Goal: Find specific page/section: Find specific page/section

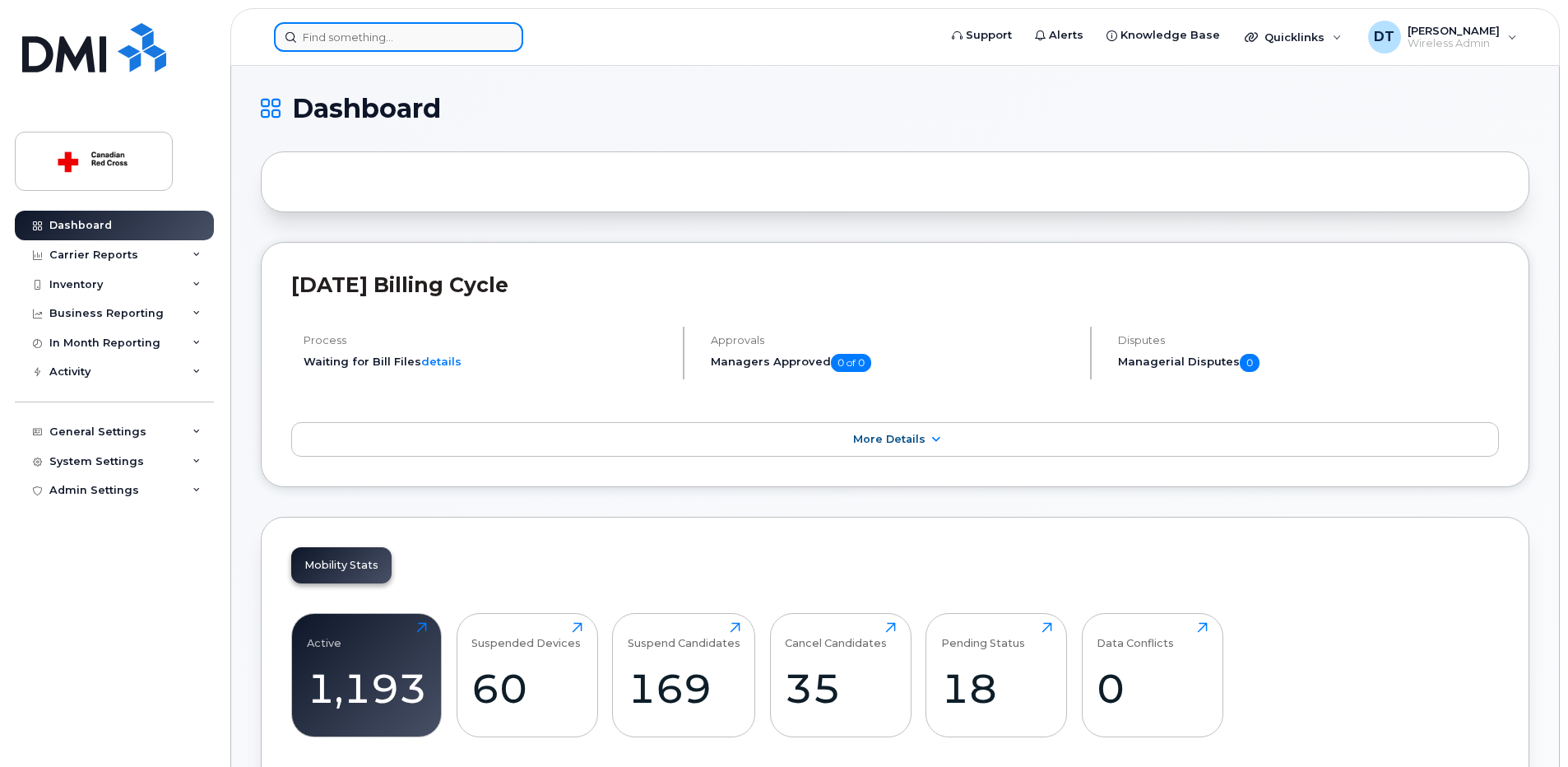
click at [423, 43] on input at bounding box center [399, 37] width 249 height 30
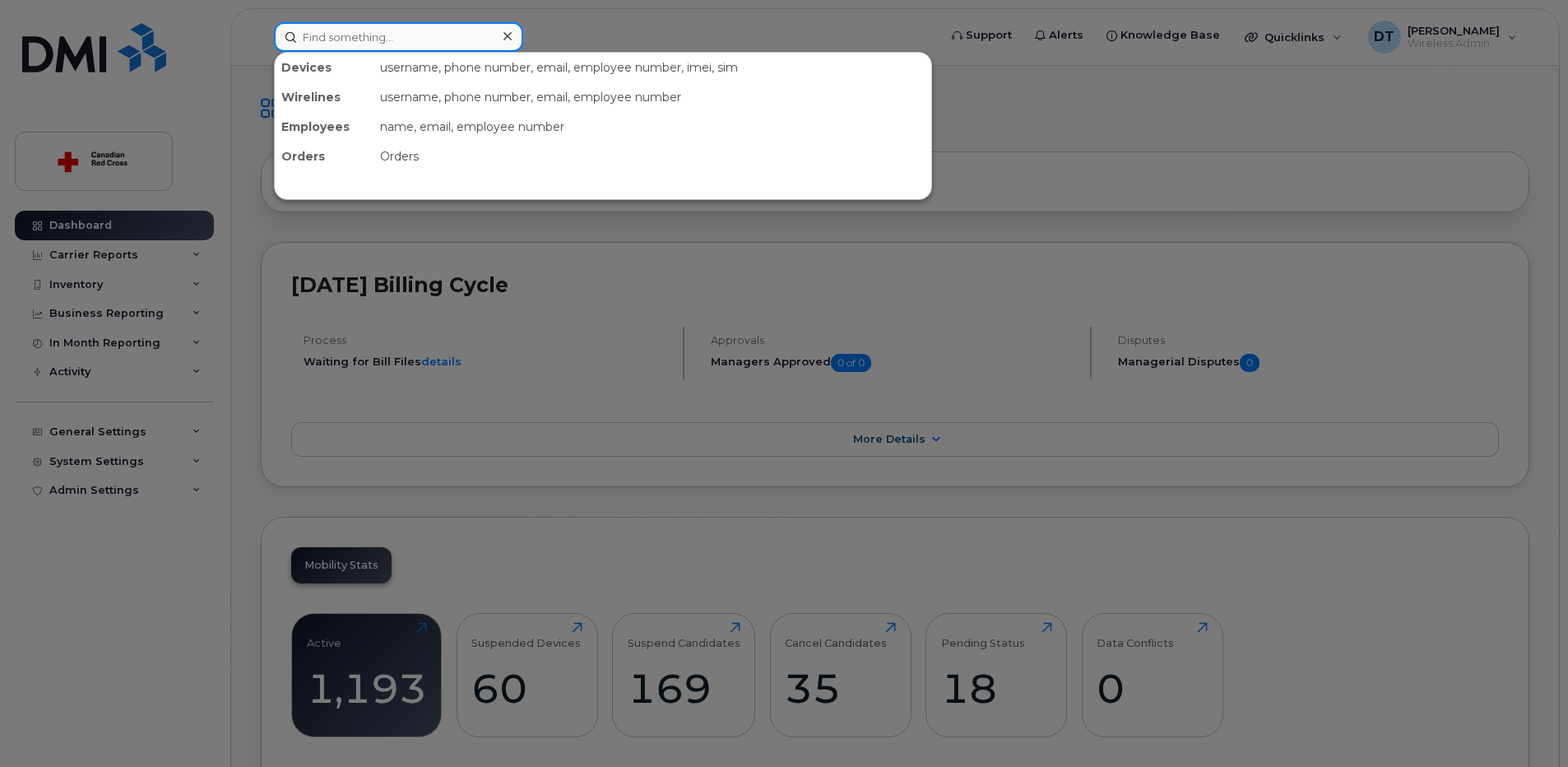
paste input "2506813974"
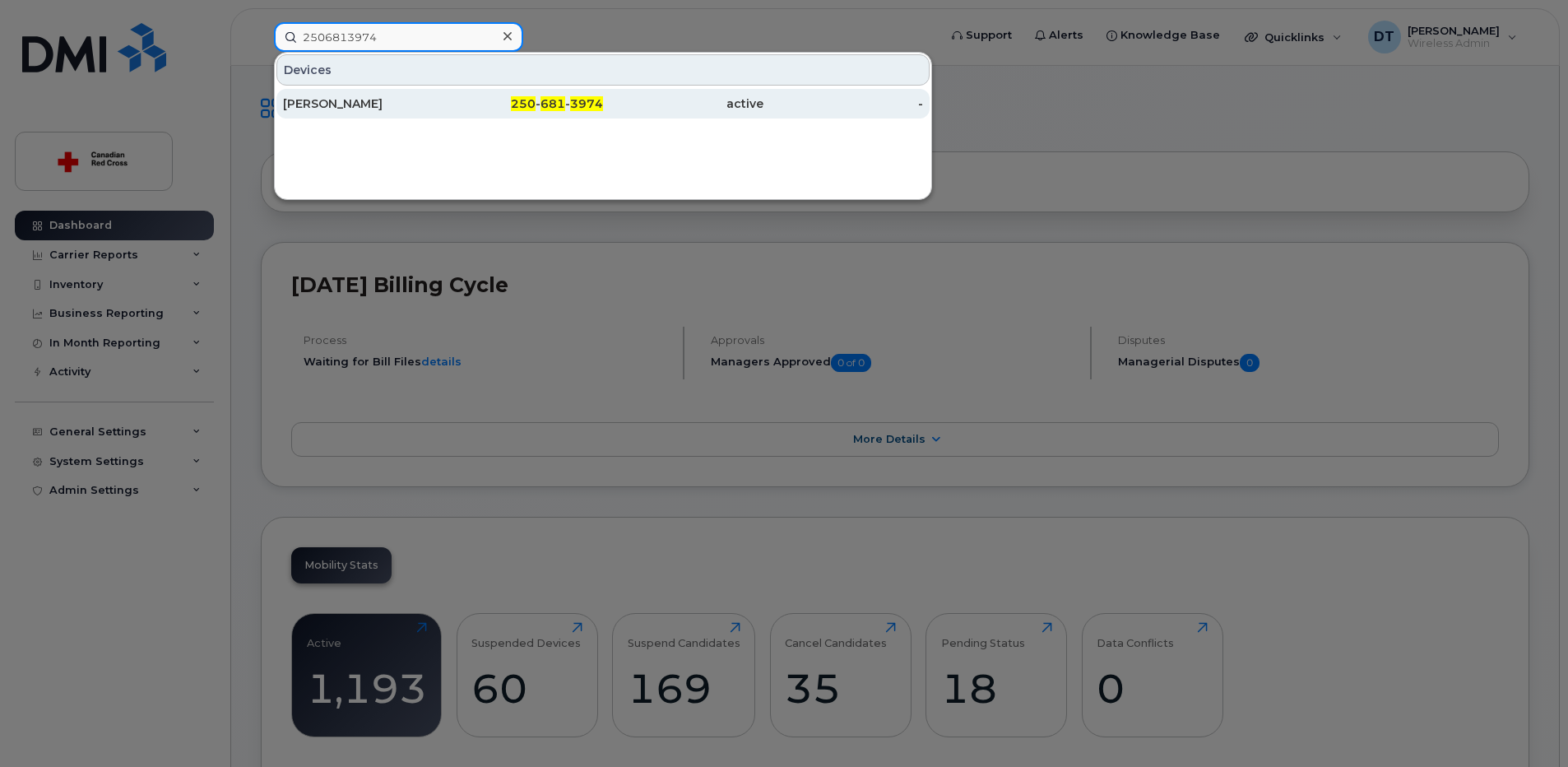
type input "2506813974"
click at [398, 104] on div "[PERSON_NAME]" at bounding box center [363, 103] width 161 height 17
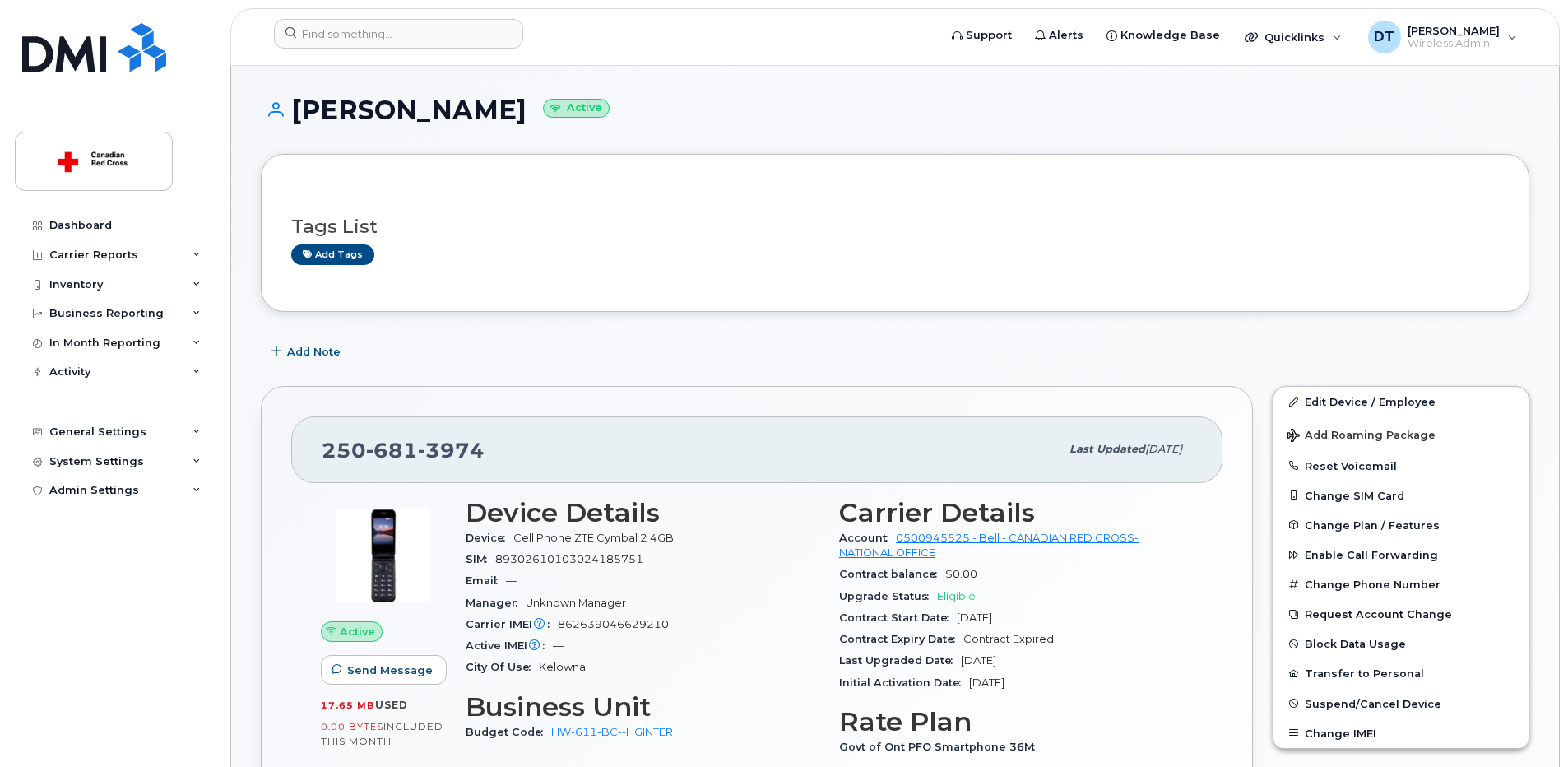
scroll to position [165, 0]
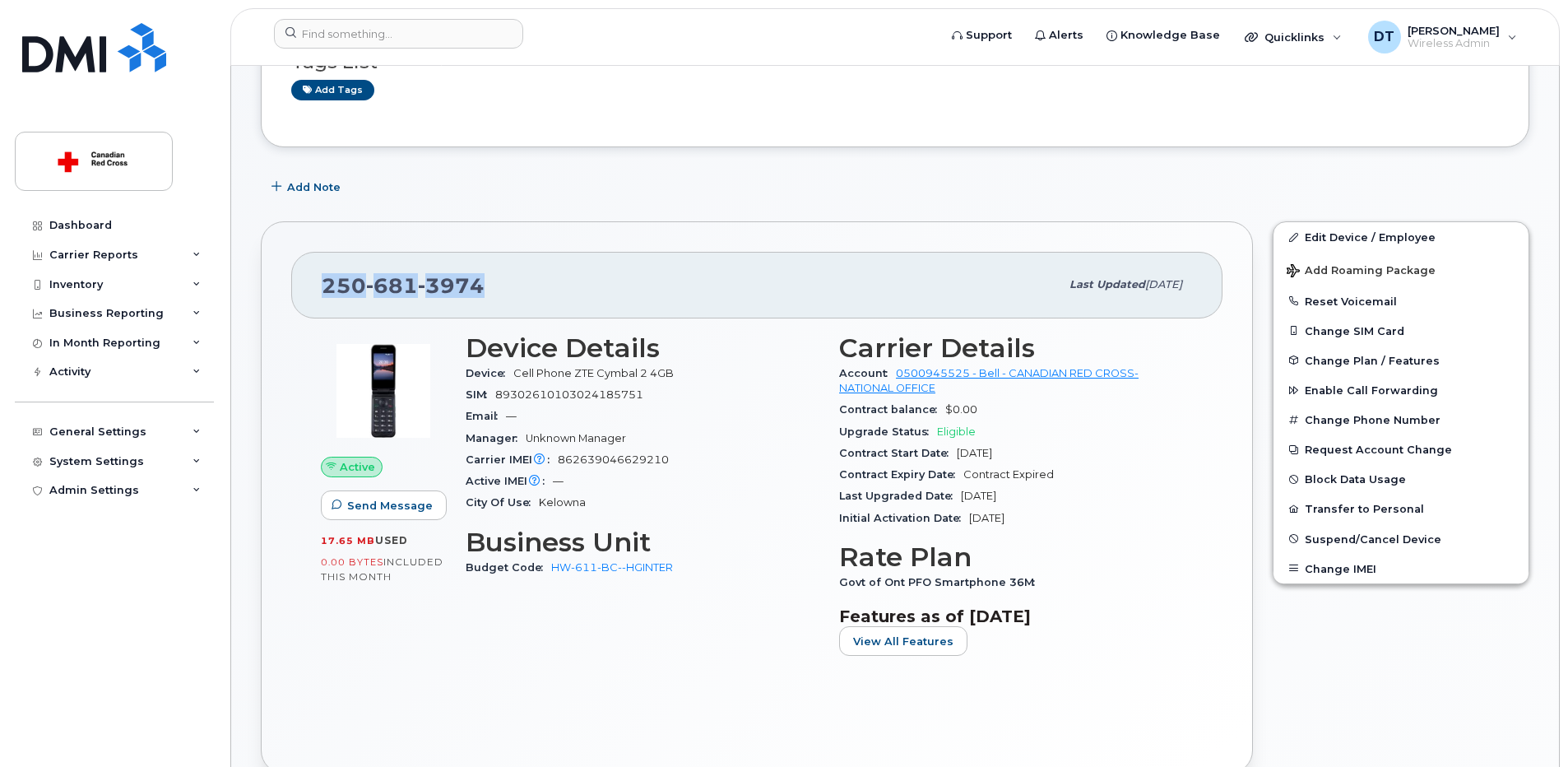
drag, startPoint x: 328, startPoint y: 282, endPoint x: 519, endPoint y: 283, distance: 191.0
click at [519, 283] on div "250 681 3974" at bounding box center [690, 285] width 738 height 35
drag, startPoint x: 519, startPoint y: 283, endPoint x: 511, endPoint y: 301, distance: 19.7
click at [511, 301] on div "250 681 3974" at bounding box center [690, 285] width 738 height 35
drag, startPoint x: 321, startPoint y: 284, endPoint x: 487, endPoint y: 272, distance: 166.4
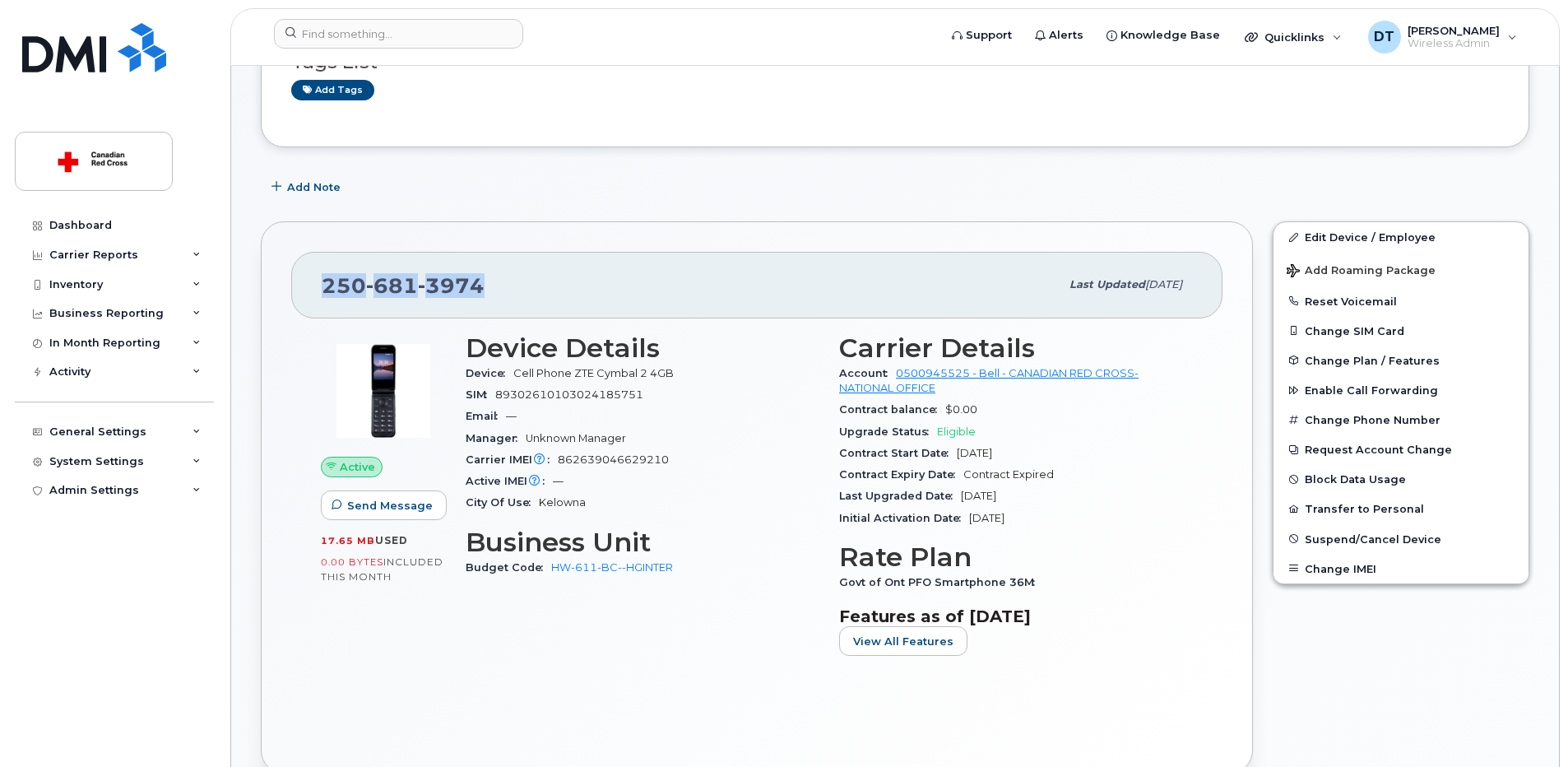
click at [487, 272] on div "250 681 3974" at bounding box center [690, 285] width 738 height 35
copy span "250 681 3974"
click at [500, 278] on div "250 681 3974" at bounding box center [690, 285] width 738 height 35
click at [648, 183] on div "Add Note" at bounding box center [894, 187] width 1268 height 30
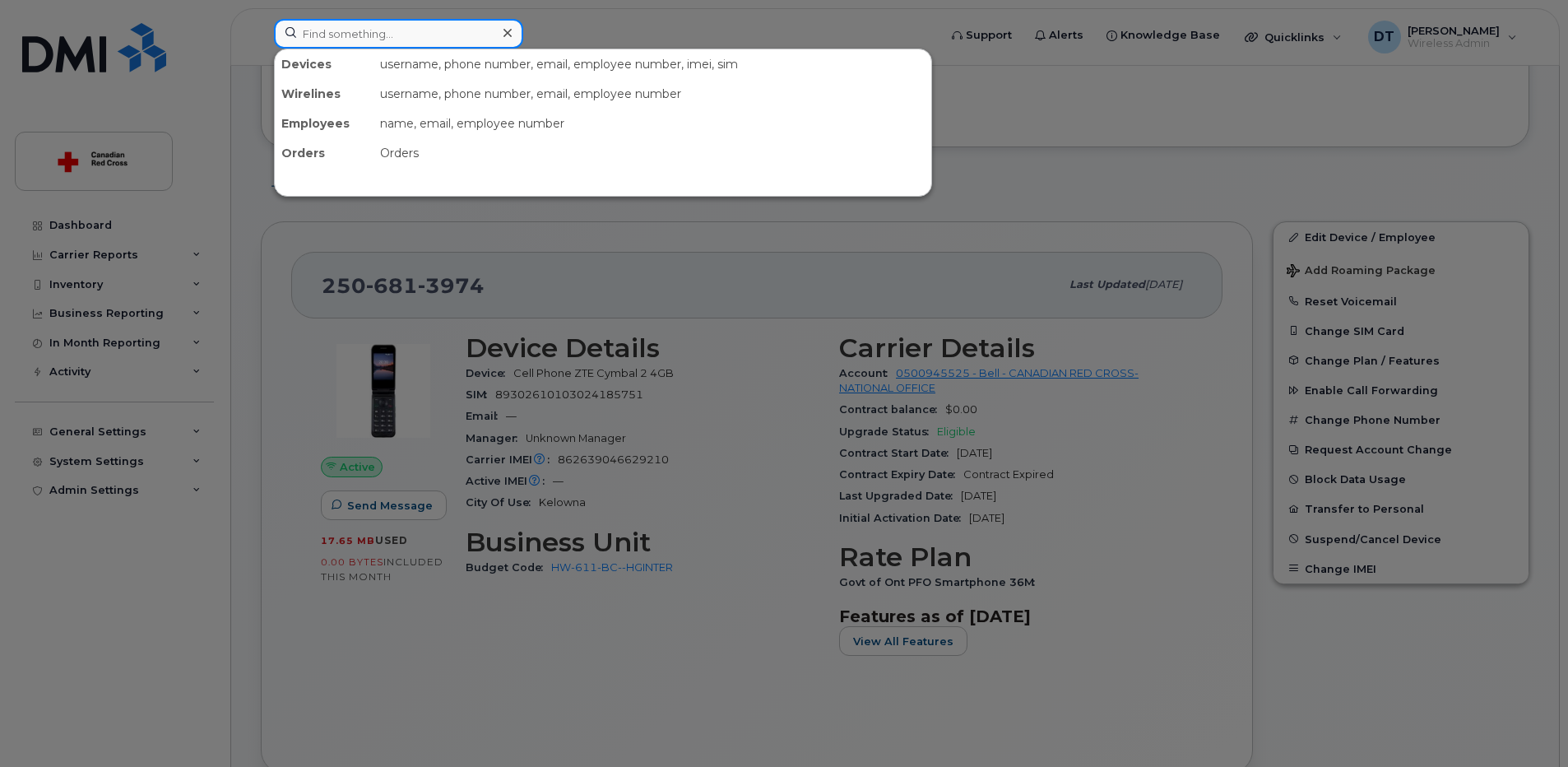
click at [349, 31] on input at bounding box center [399, 34] width 249 height 30
paste input "2892571239"
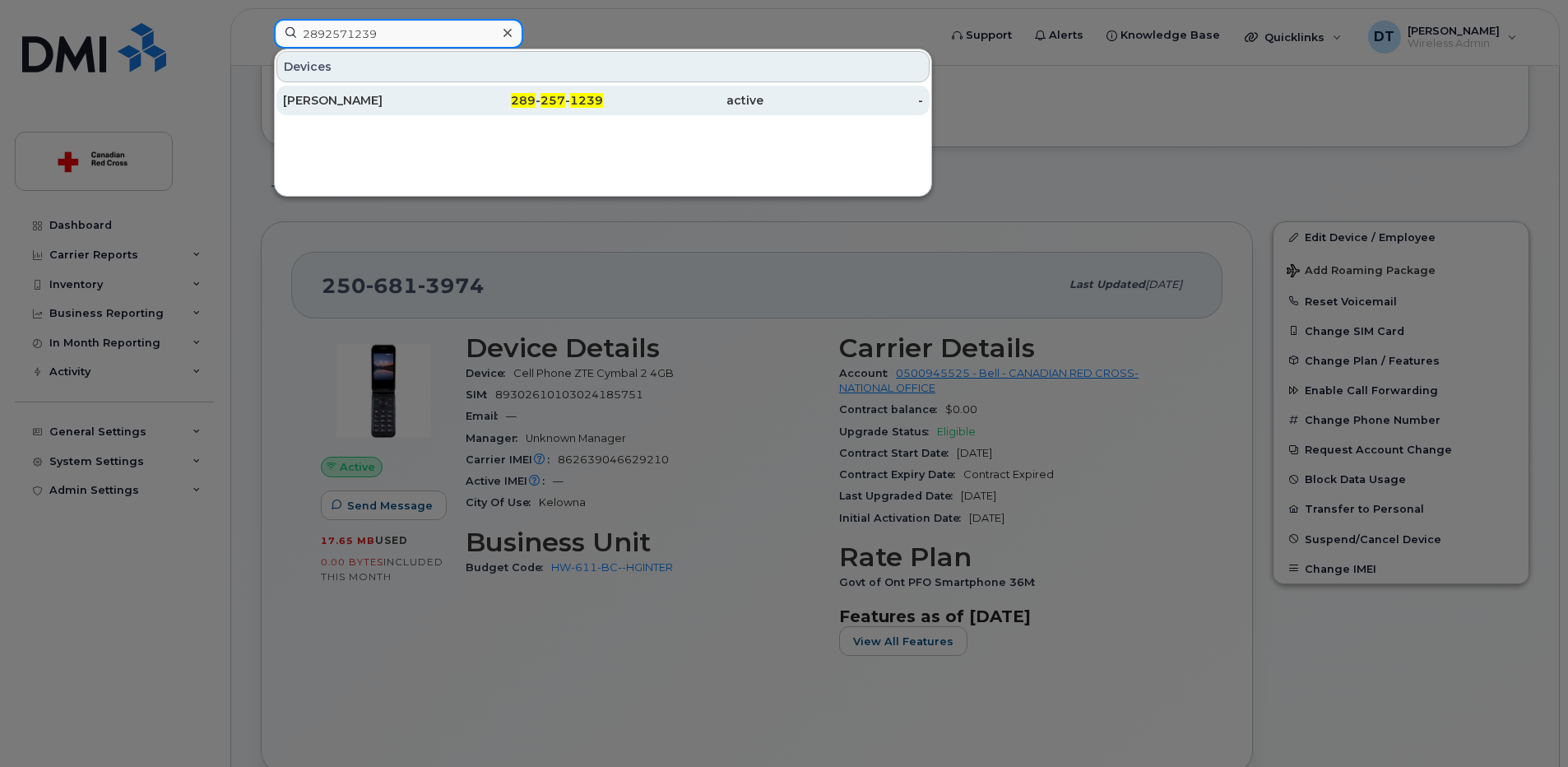
type input "2892571239"
click at [385, 98] on div "Jarrod Williamson" at bounding box center [363, 100] width 161 height 17
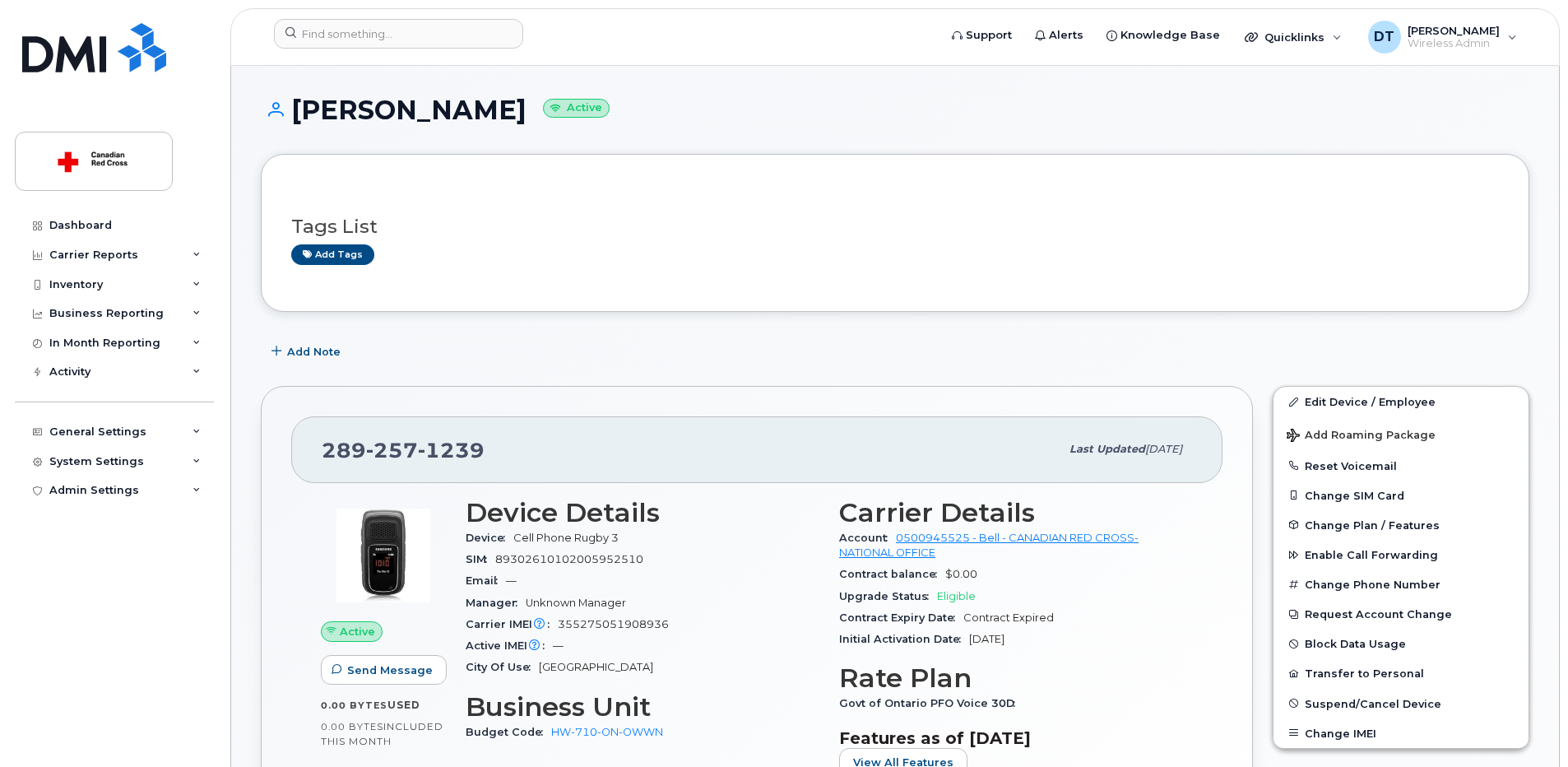
drag, startPoint x: 294, startPoint y: 112, endPoint x: 539, endPoint y: 127, distance: 245.5
click at [539, 127] on div "Jarrod Williamson Active" at bounding box center [894, 124] width 1268 height 58
copy h1 "Jarrod Williamson"
click at [362, 35] on input at bounding box center [399, 34] width 249 height 30
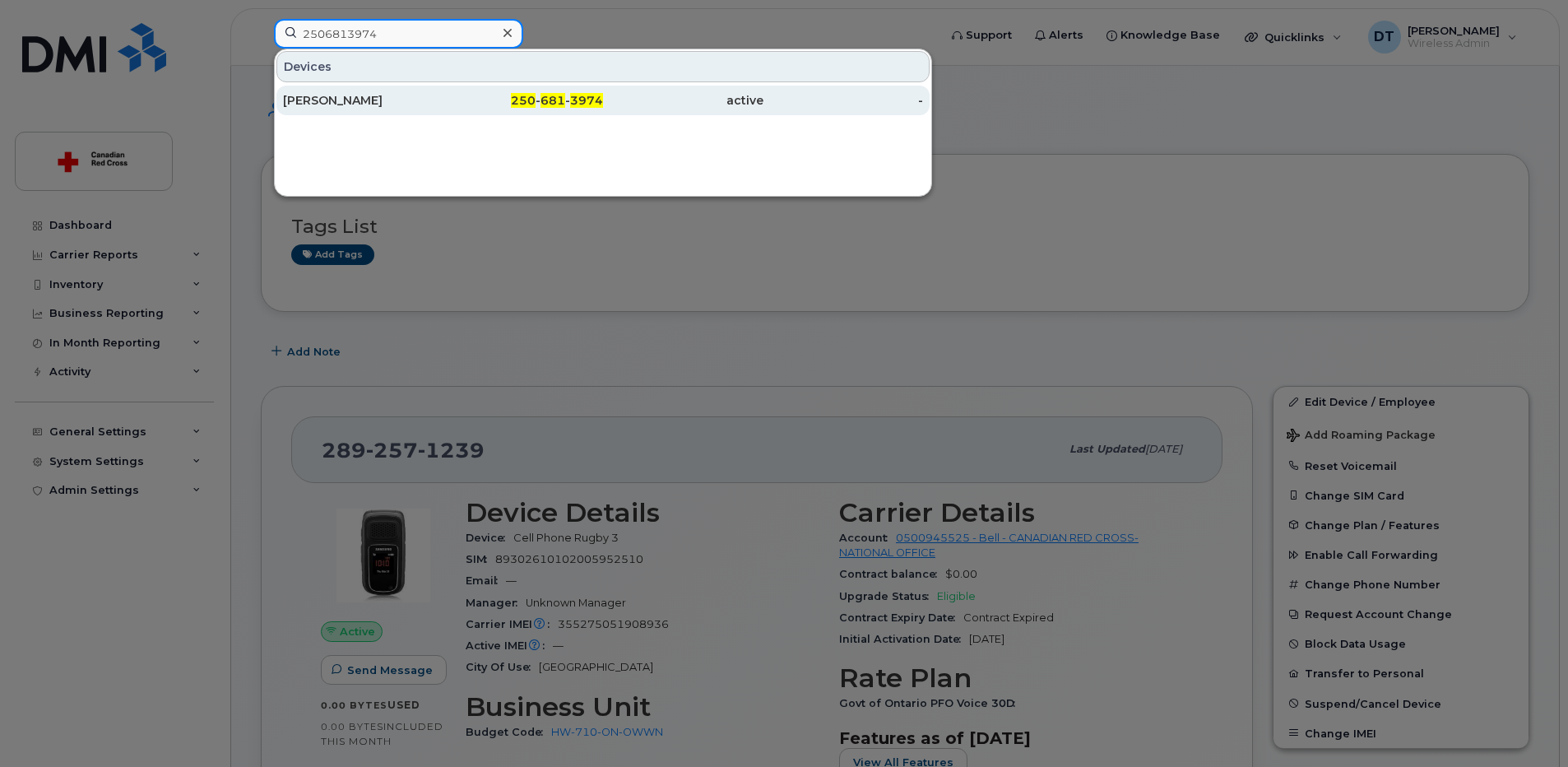
type input "2506813974"
click at [408, 102] on div "[PERSON_NAME]" at bounding box center [363, 100] width 161 height 17
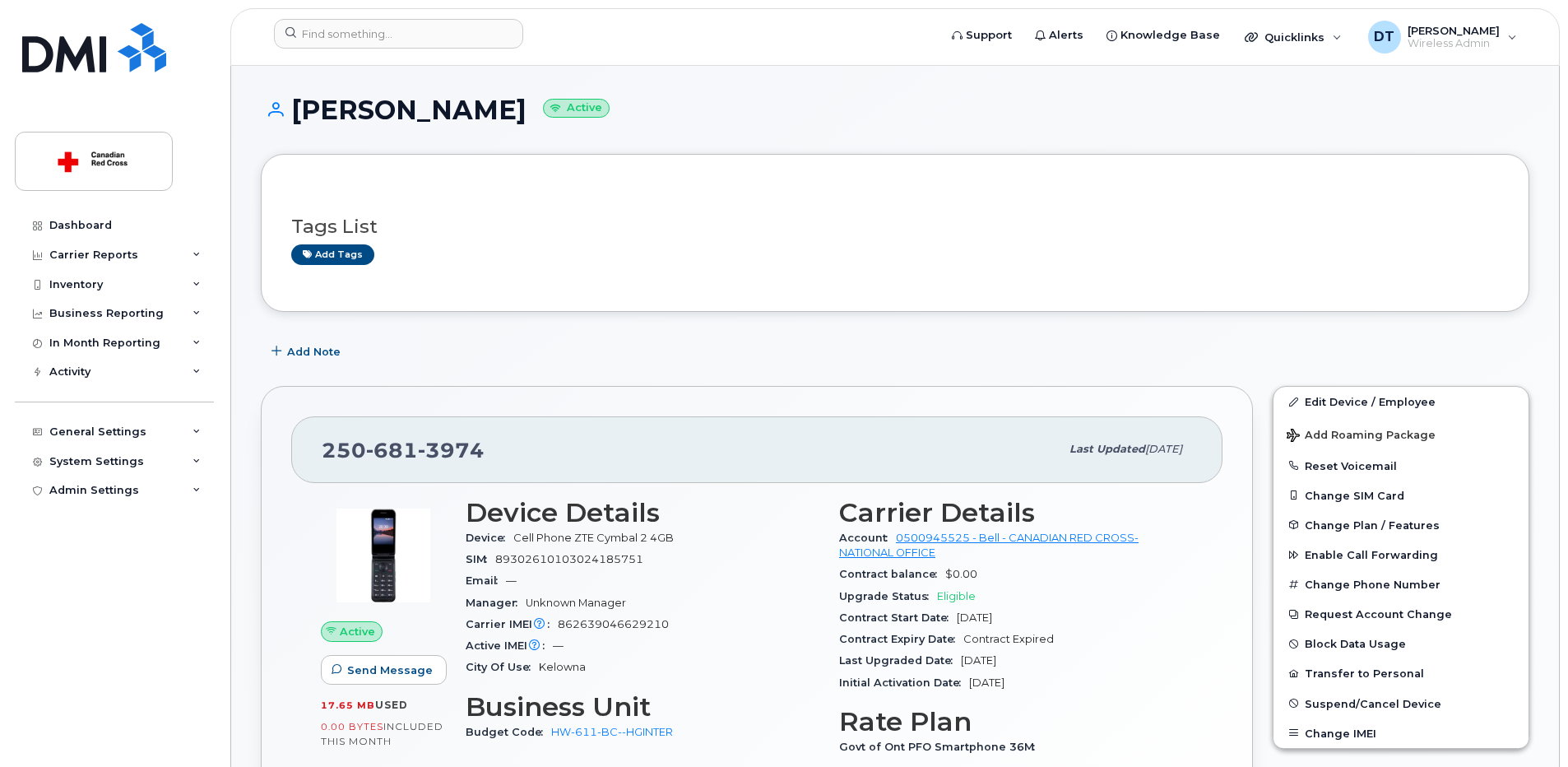
drag, startPoint x: 293, startPoint y: 110, endPoint x: 504, endPoint y: 115, distance: 211.1
click at [504, 115] on h1 "Andre Laliberte Active" at bounding box center [894, 109] width 1268 height 29
copy h1 "Andre Laliberte"
click at [457, 29] on input at bounding box center [399, 34] width 249 height 30
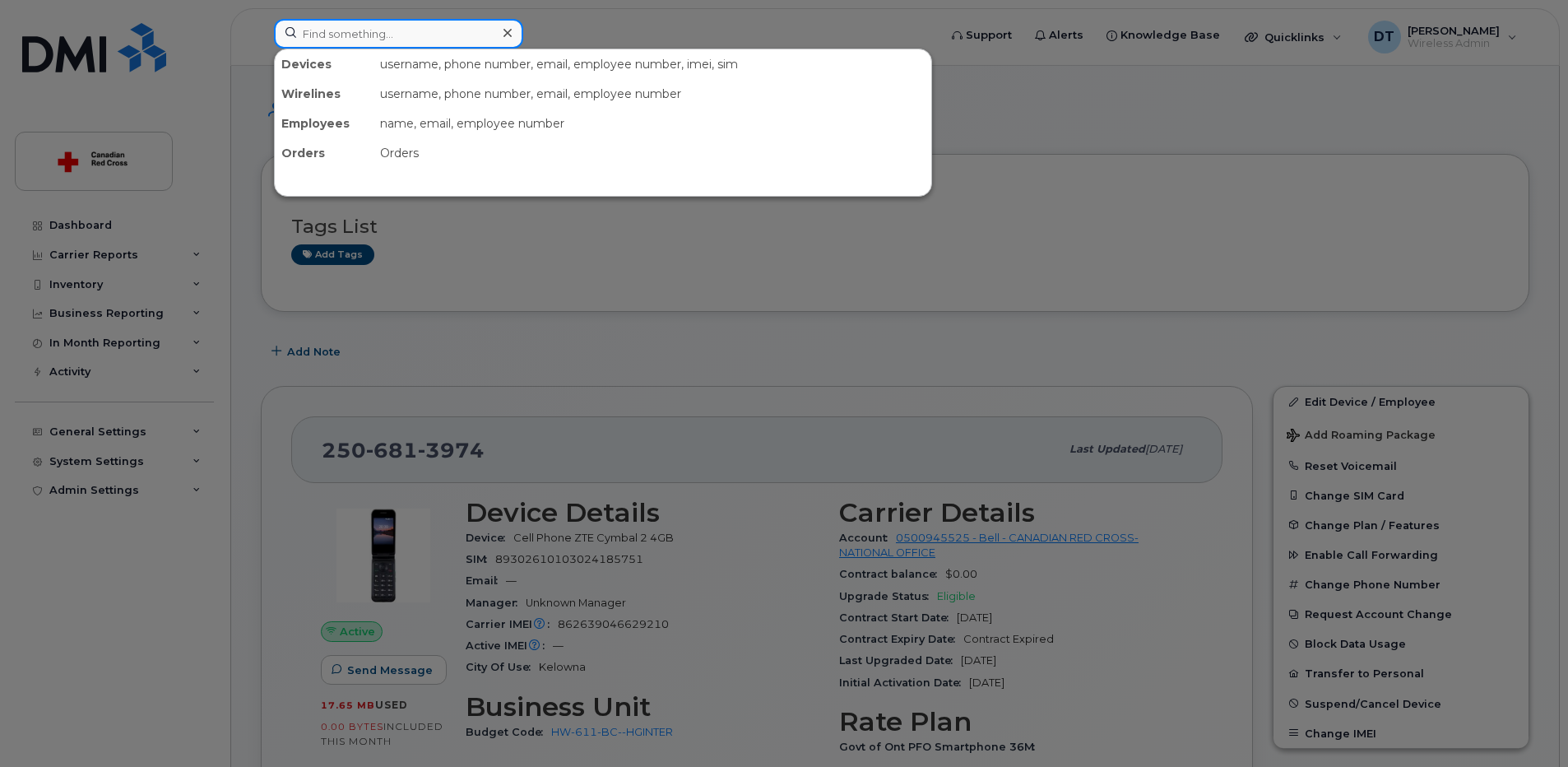
paste input "2892600912"
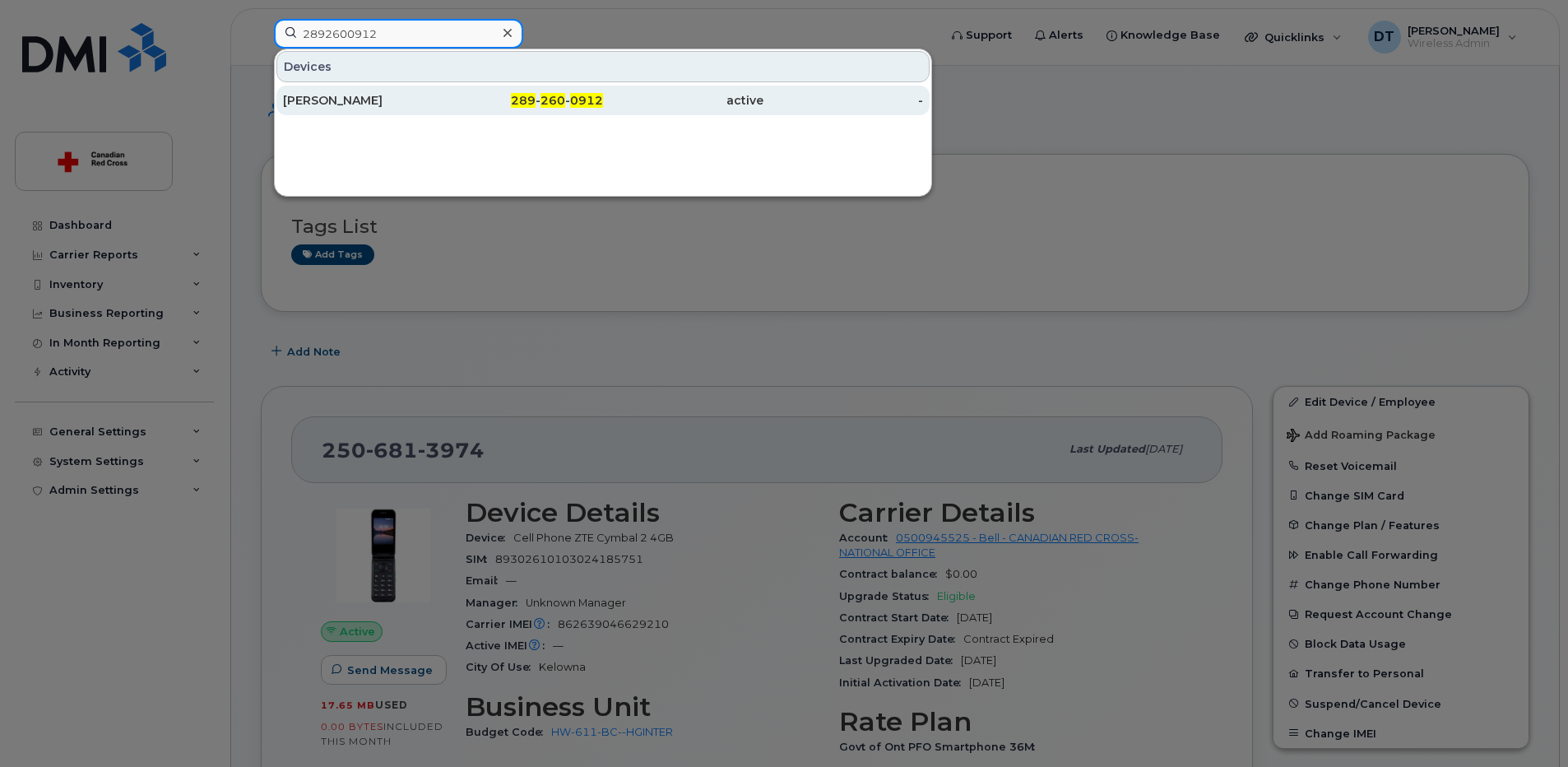
type input "2892600912"
click at [378, 93] on div "Jarrod Williamson" at bounding box center [363, 100] width 161 height 17
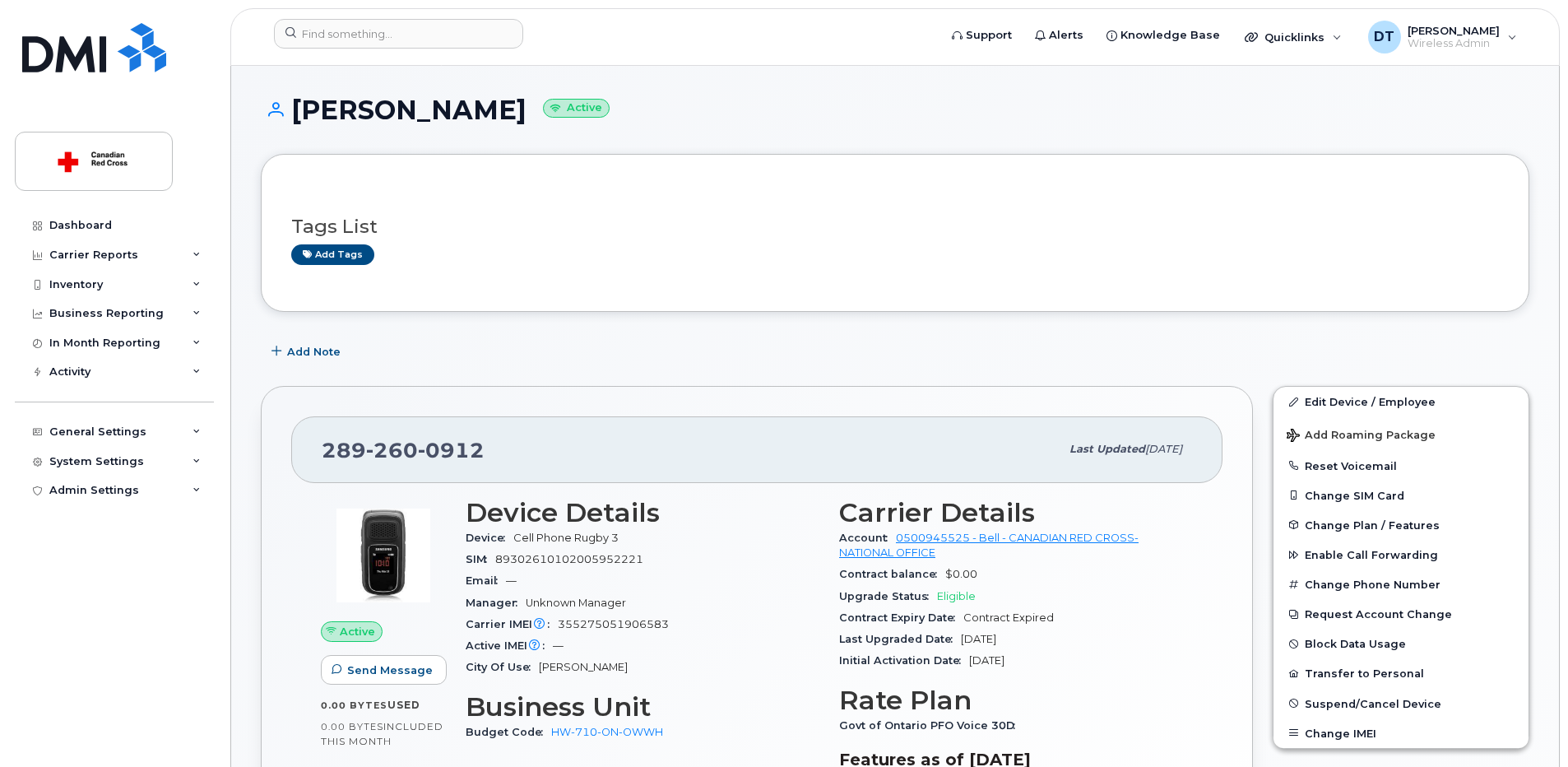
drag, startPoint x: 543, startPoint y: 109, endPoint x: 293, endPoint y: 110, distance: 250.0
click at [293, 110] on h1 "[PERSON_NAME] Active" at bounding box center [894, 109] width 1268 height 29
copy h1 "[PERSON_NAME]"
click at [763, 122] on h1 "Jarrod Williamson Active" at bounding box center [894, 109] width 1268 height 29
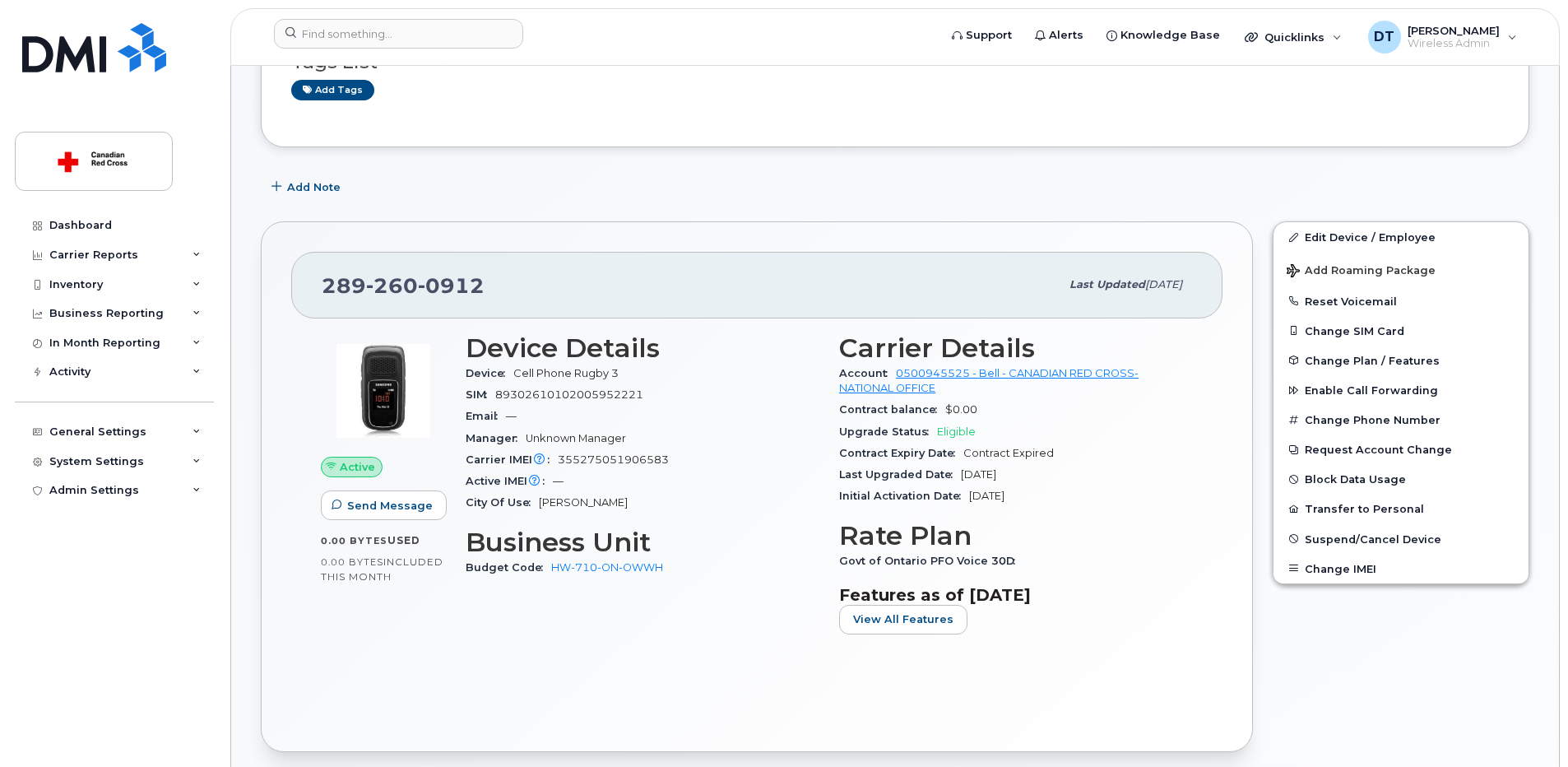
scroll to position [247, 0]
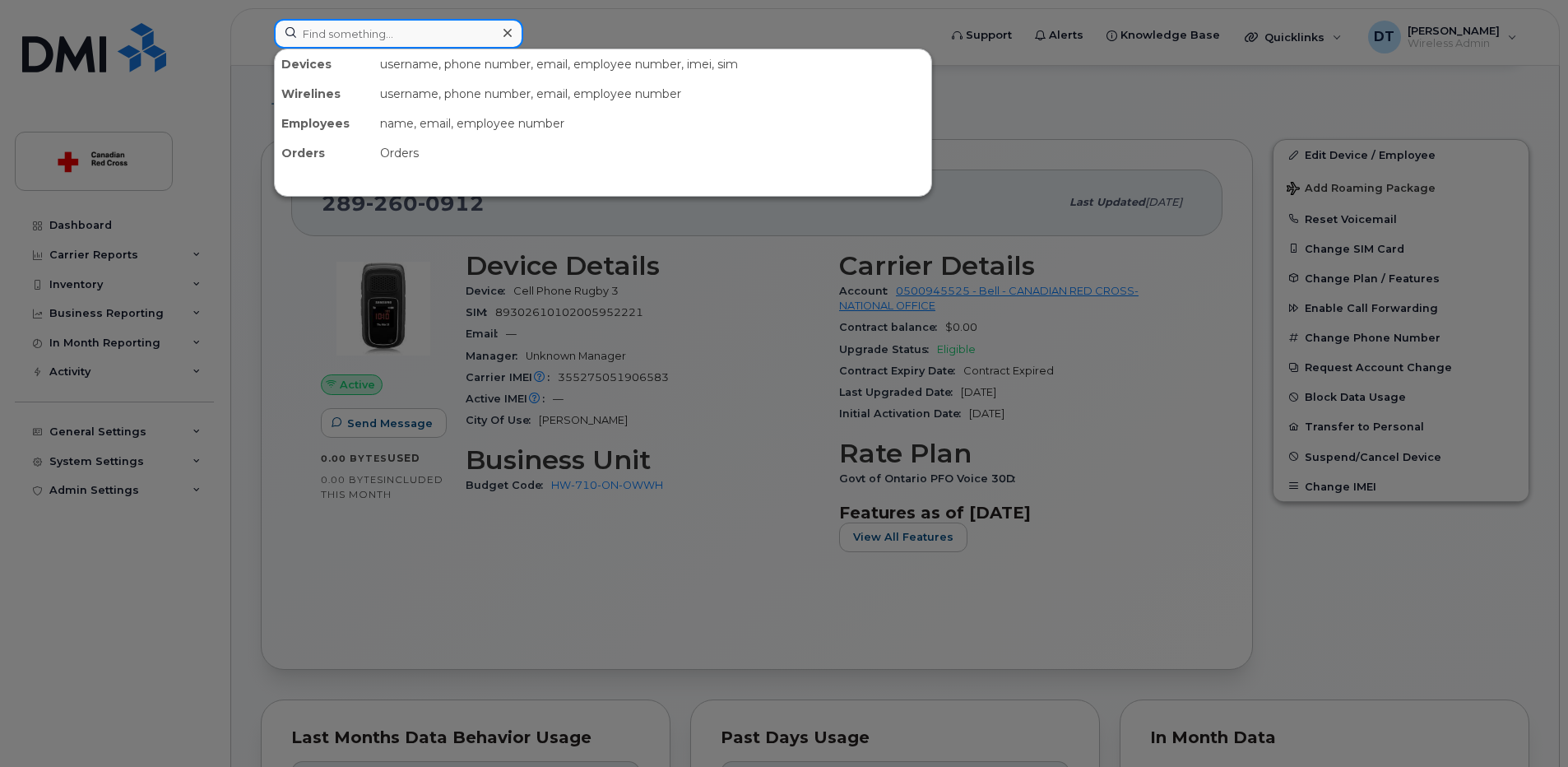
click at [473, 37] on input at bounding box center [399, 34] width 249 height 30
paste input "3435720679"
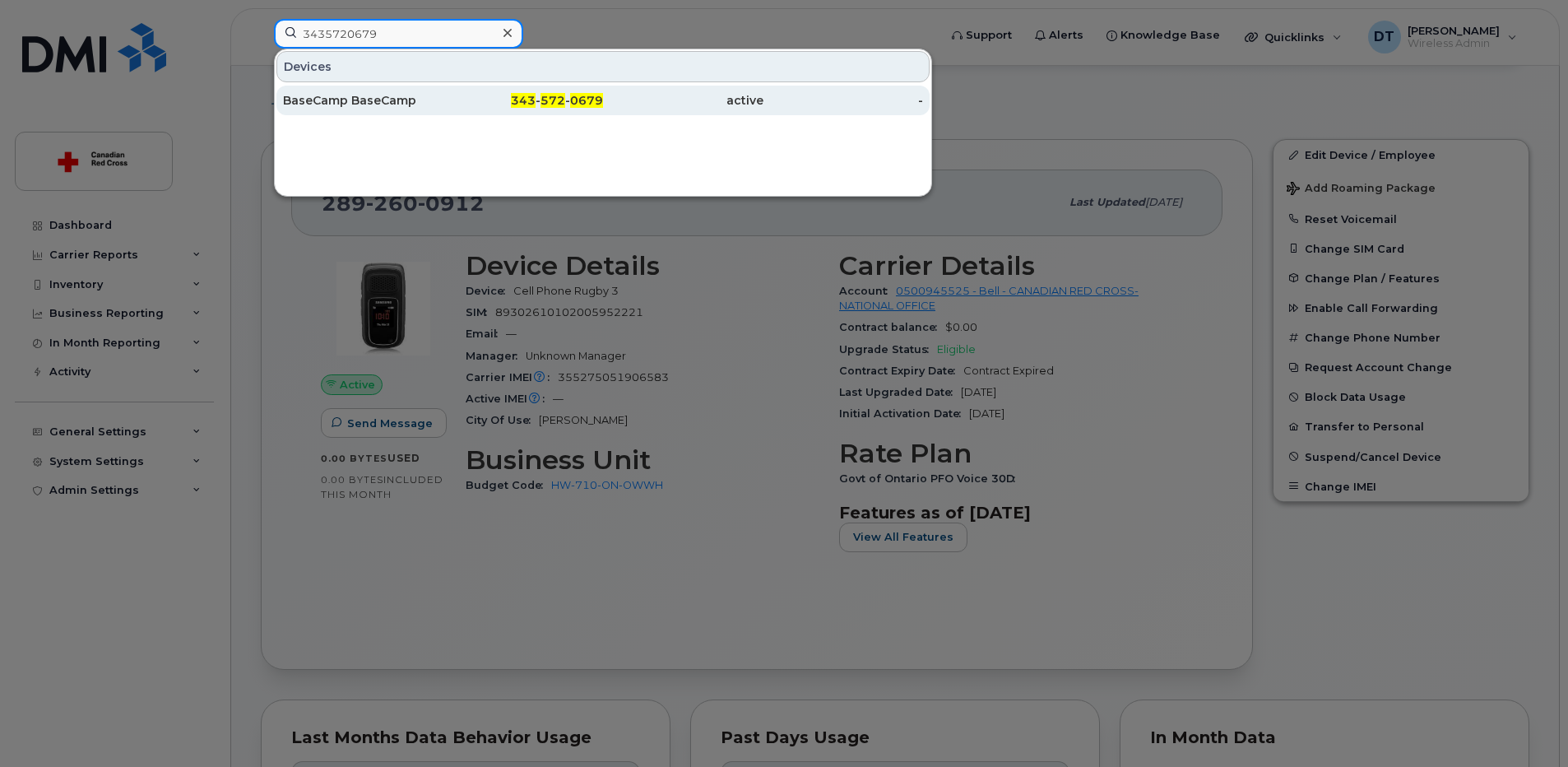
type input "3435720679"
click at [402, 100] on div "BaseCamp BaseCamp" at bounding box center [363, 100] width 161 height 17
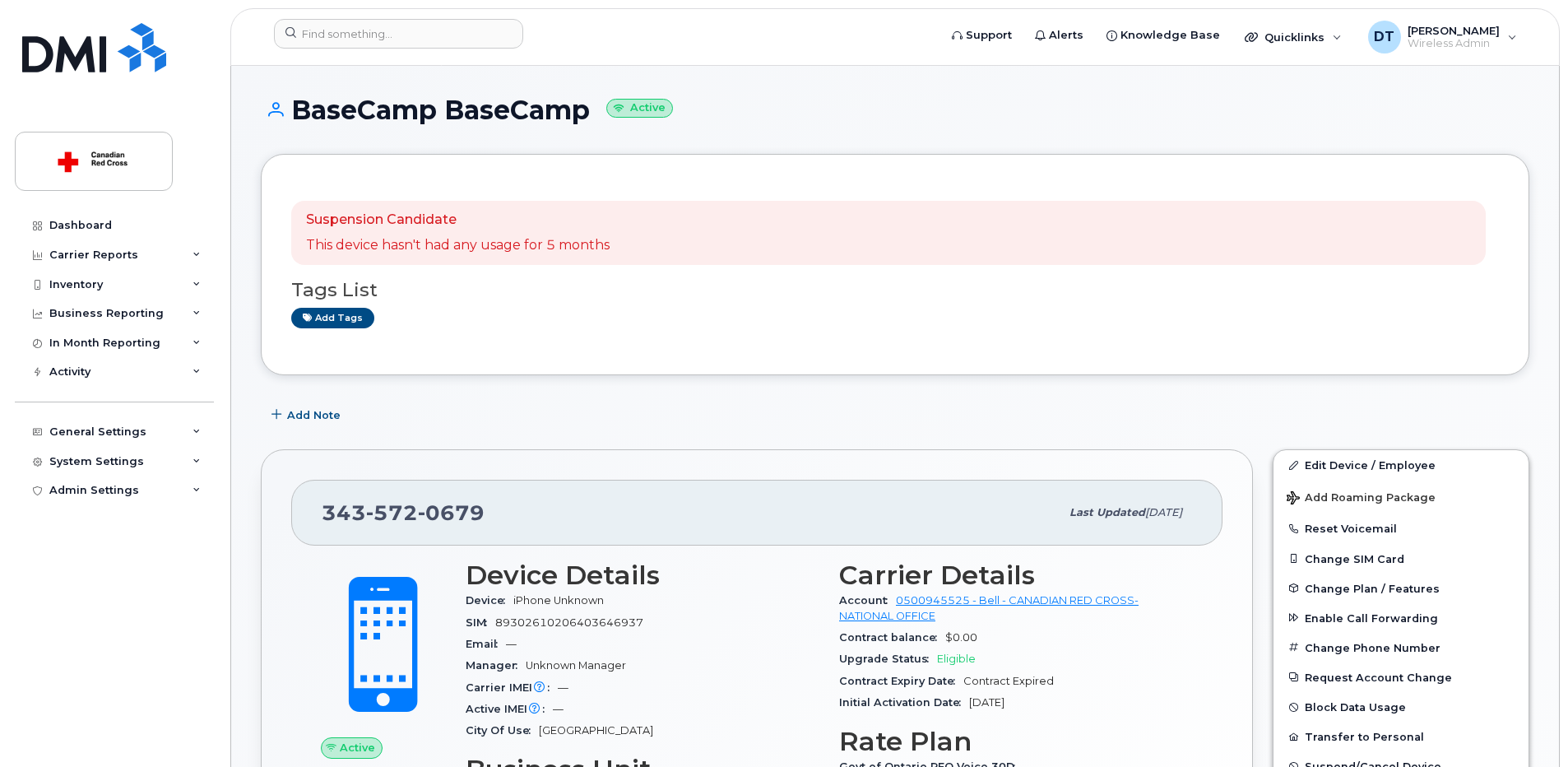
drag, startPoint x: 295, startPoint y: 107, endPoint x: 587, endPoint y: 108, distance: 292.0
click at [587, 108] on h1 "BaseCamp BaseCamp Active" at bounding box center [894, 109] width 1268 height 29
copy h1 "BaseCamp BaseCamp"
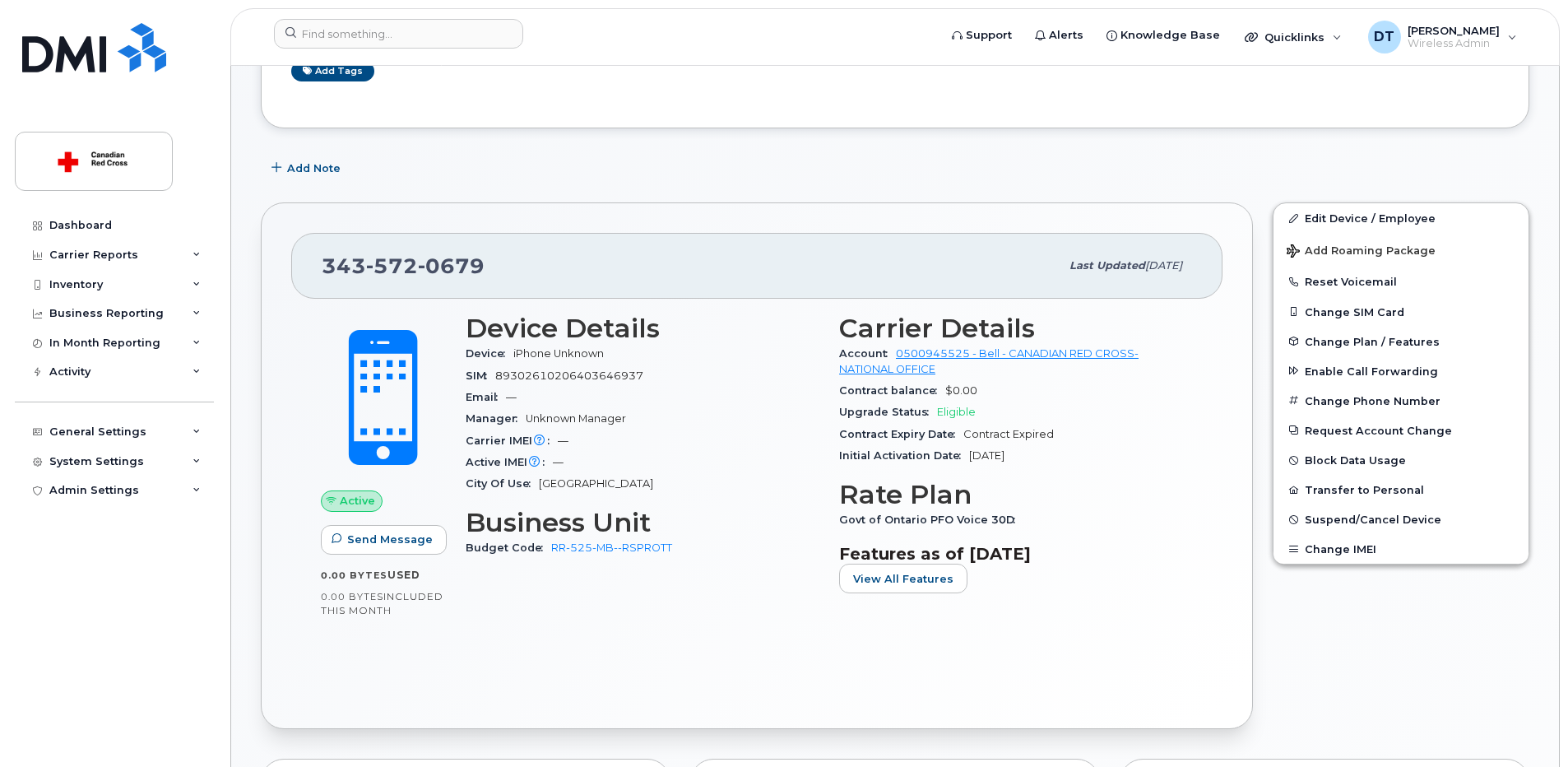
scroll to position [329, 0]
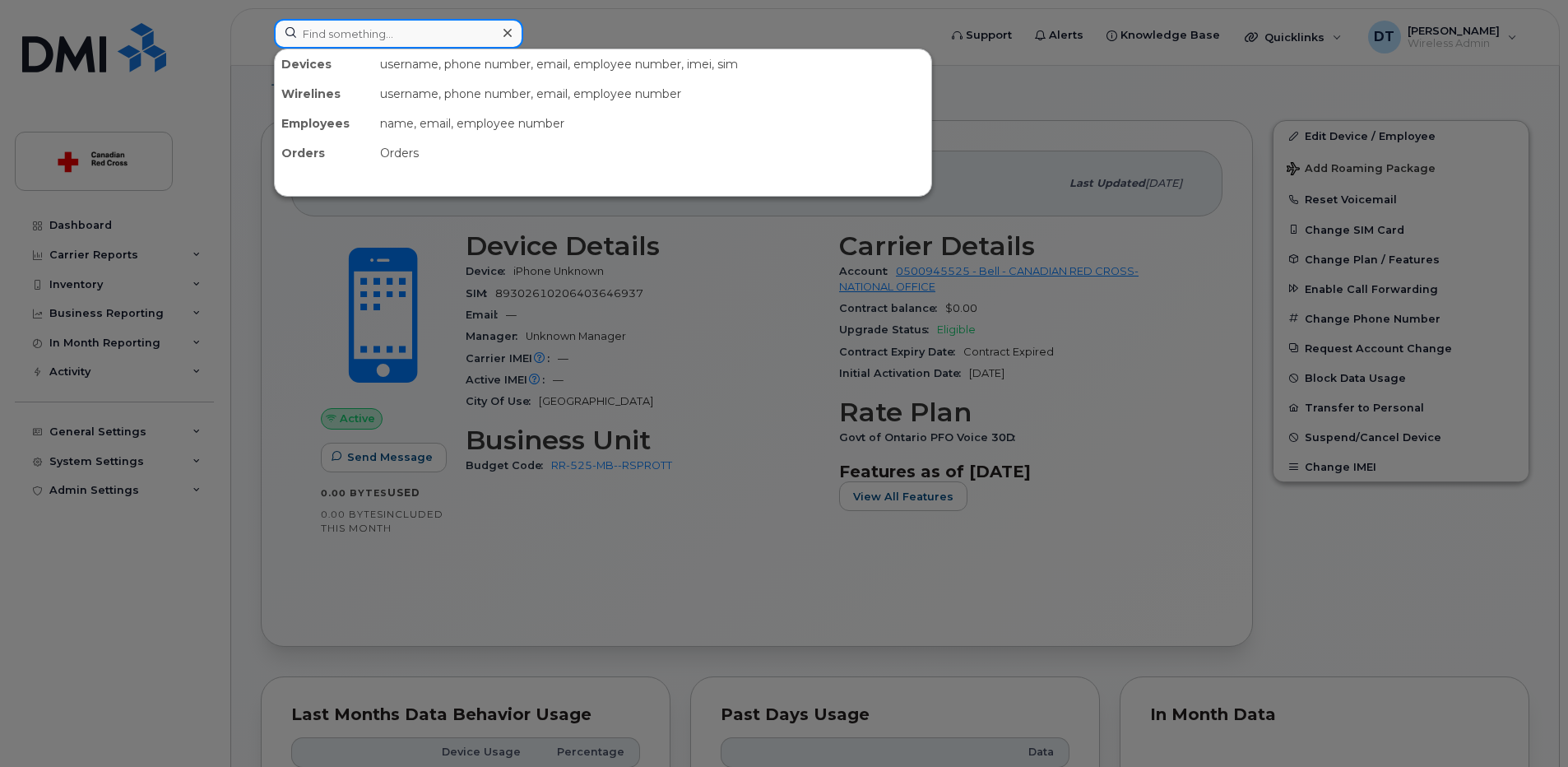
click at [438, 39] on input at bounding box center [399, 34] width 249 height 30
paste input "4164205630"
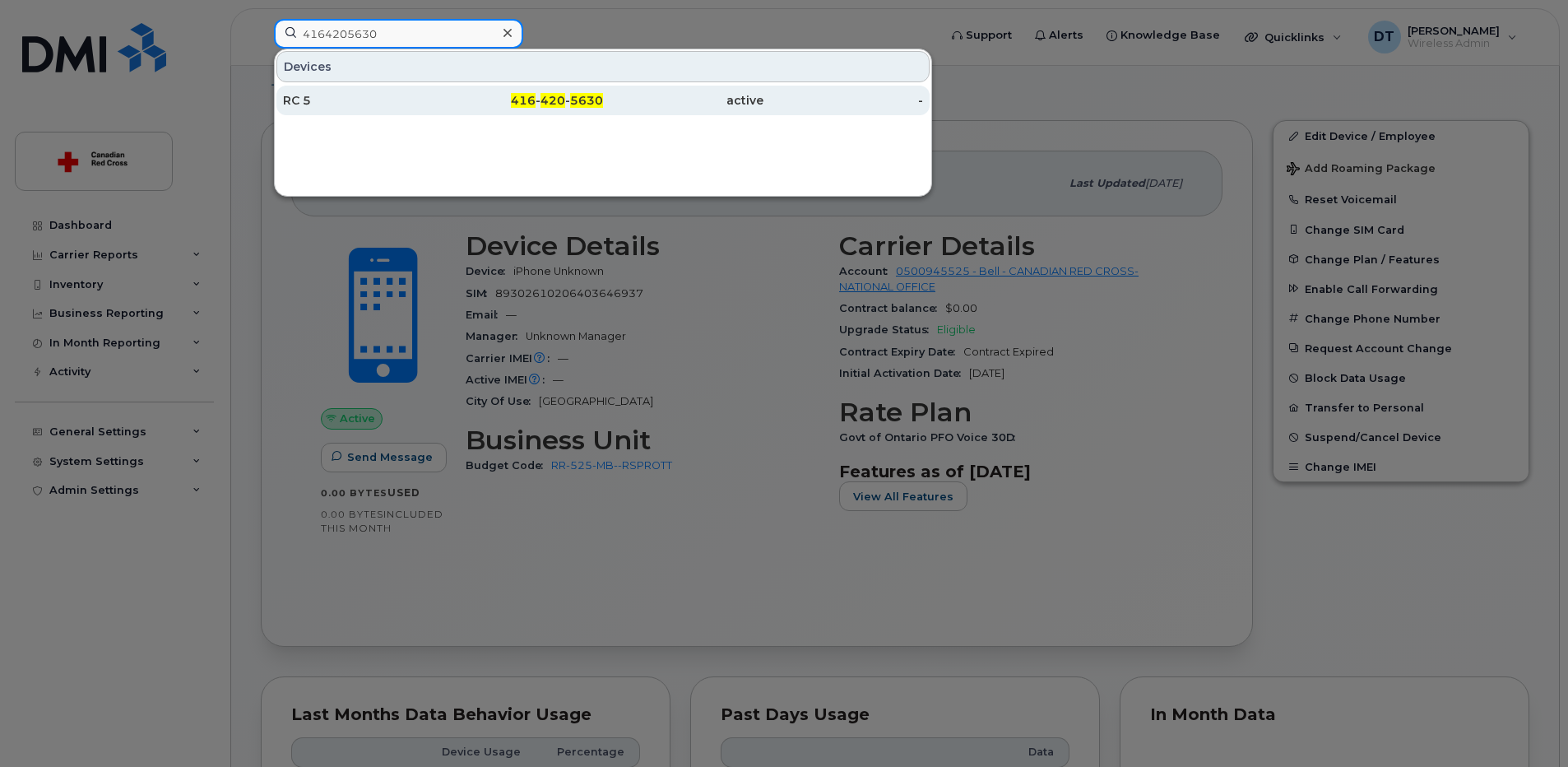
type input "4164205630"
click at [344, 102] on div "RC 5" at bounding box center [363, 100] width 161 height 17
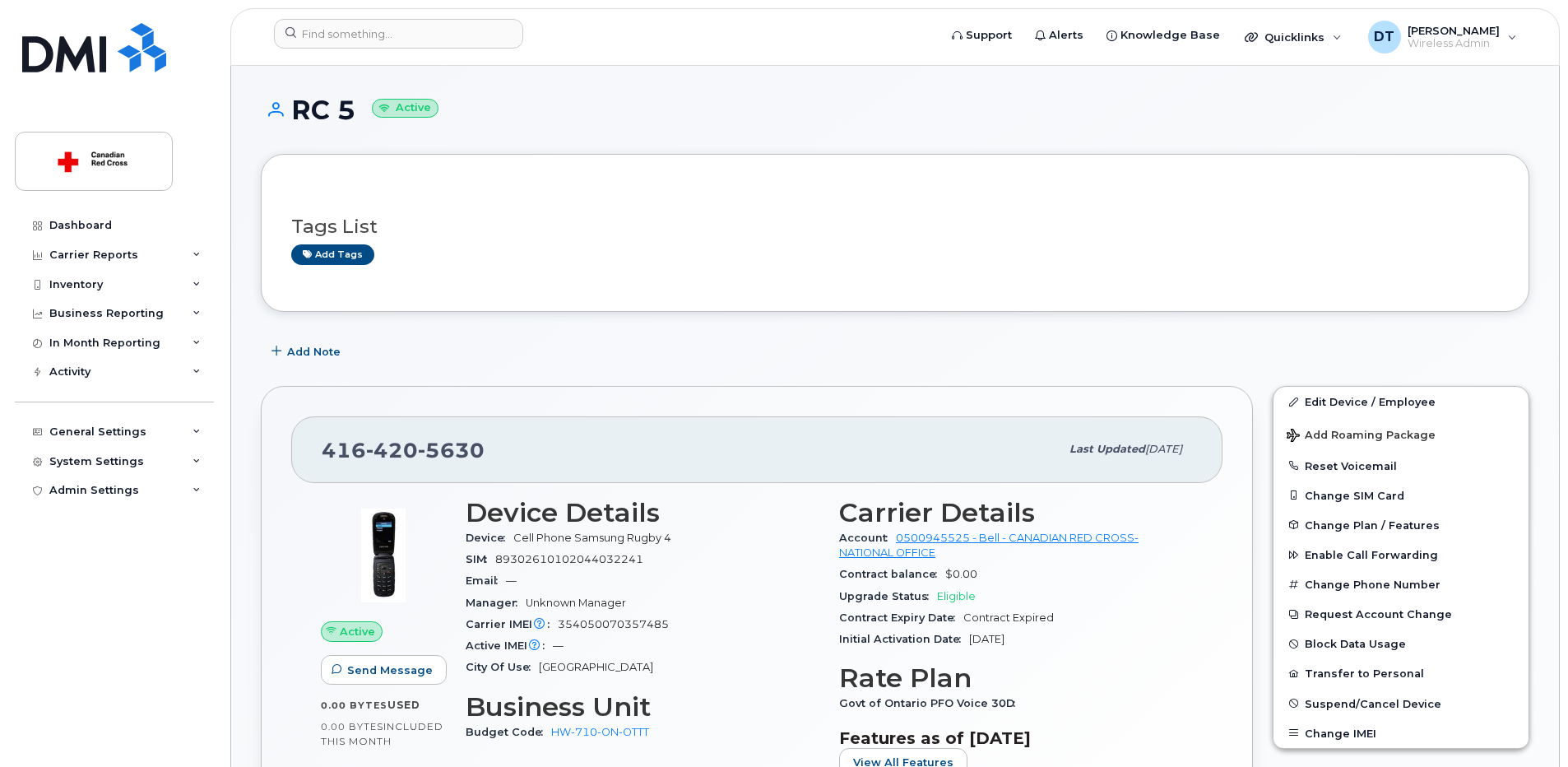
drag, startPoint x: 295, startPoint y: 107, endPoint x: 353, endPoint y: 116, distance: 58.7
click at [353, 116] on h1 "RC 5 Active" at bounding box center [894, 109] width 1268 height 29
copy h1 "RC 5"
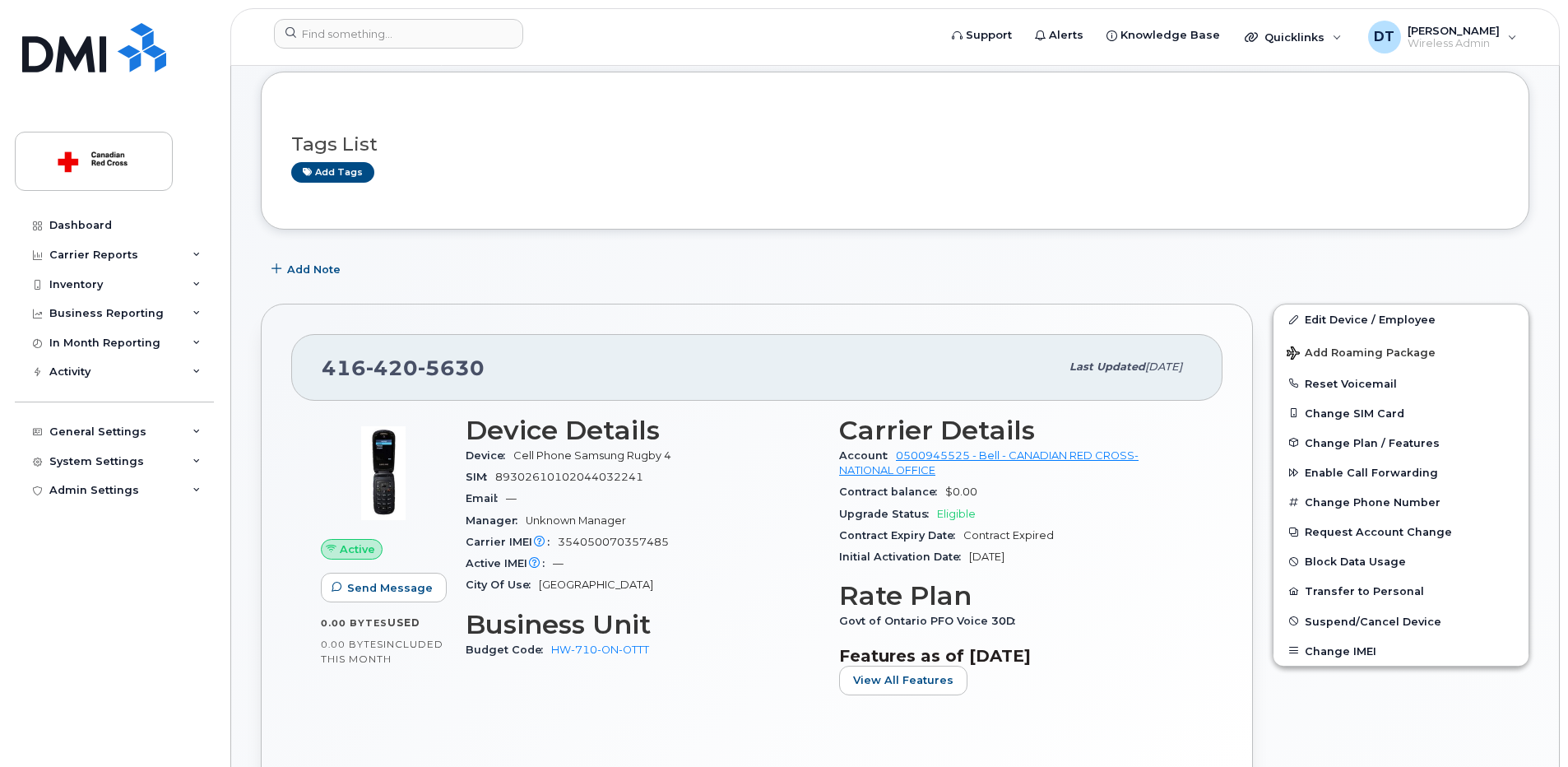
scroll to position [165, 0]
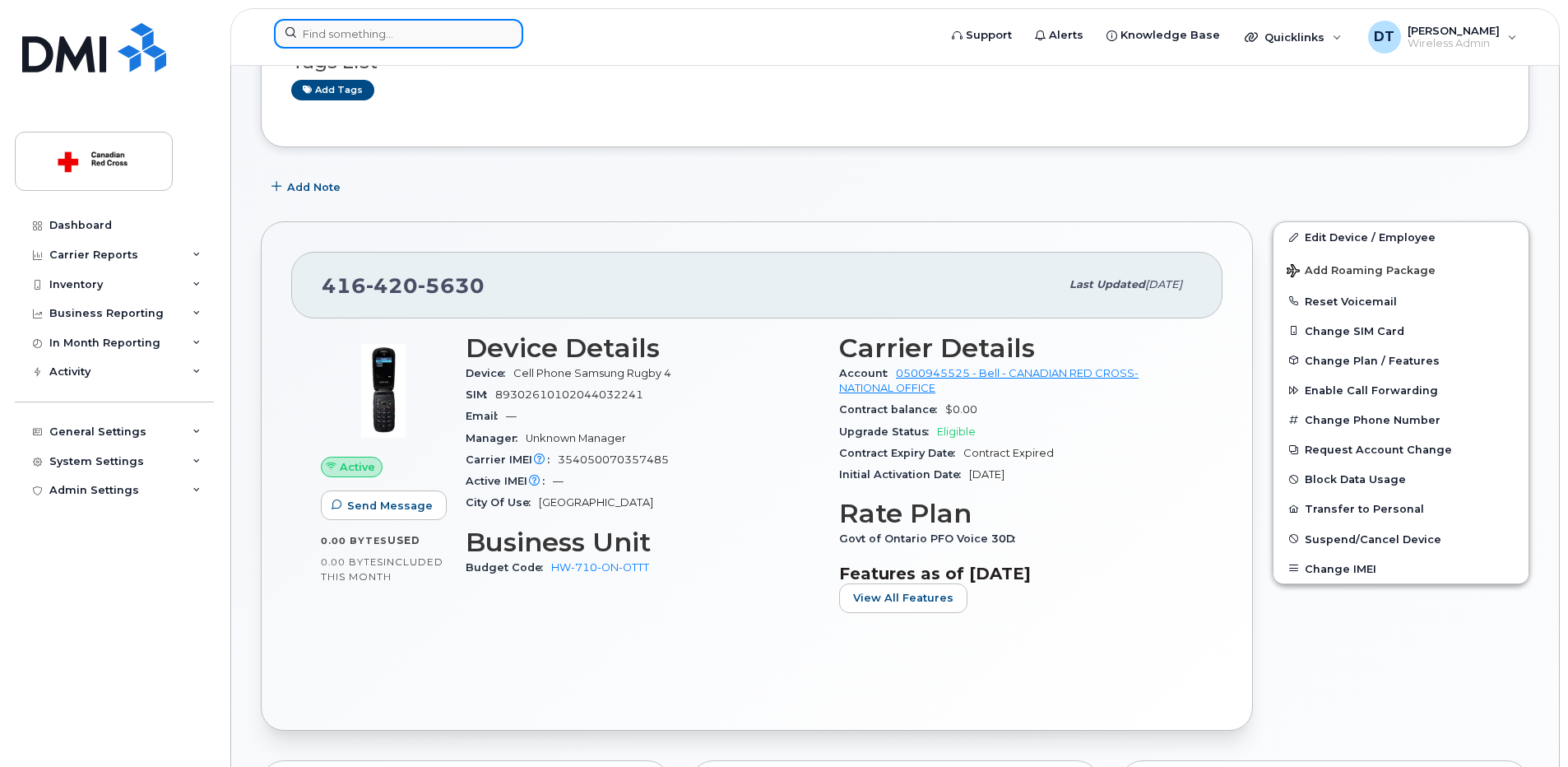
click at [392, 39] on input at bounding box center [399, 34] width 249 height 30
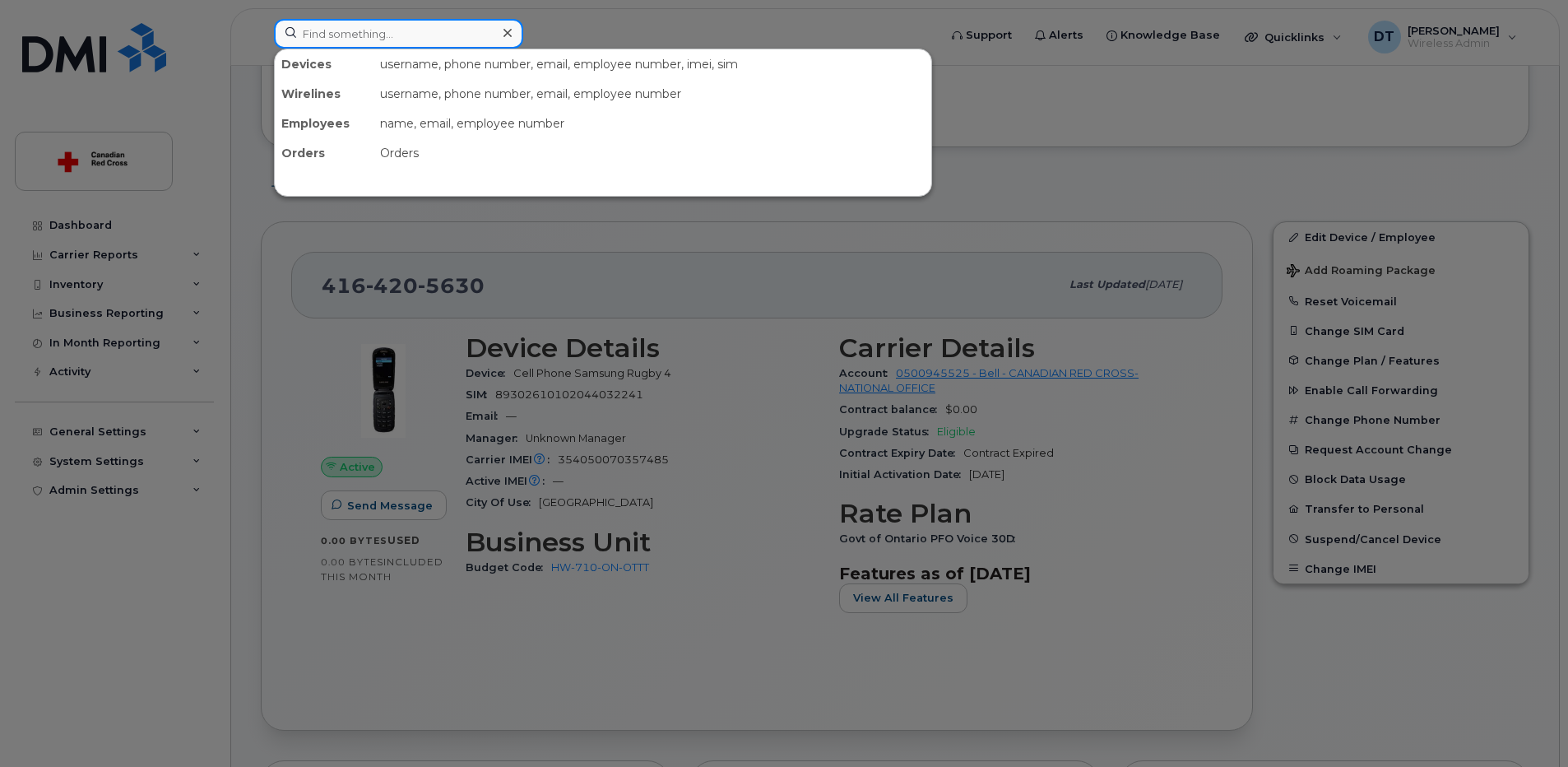
paste input "4166785165"
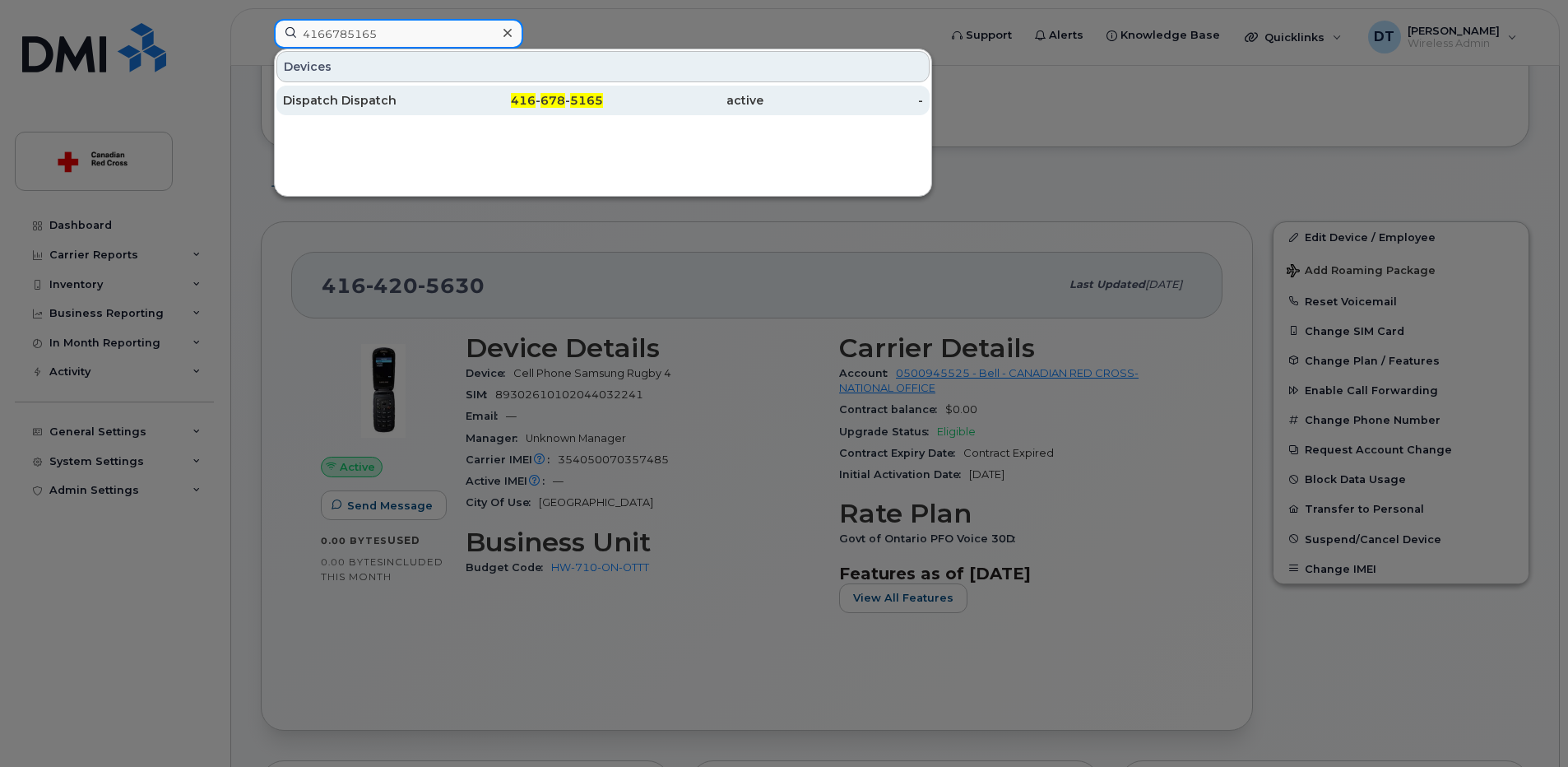
type input "4166785165"
click at [377, 96] on div "Dispatch Dispatch" at bounding box center [363, 100] width 161 height 17
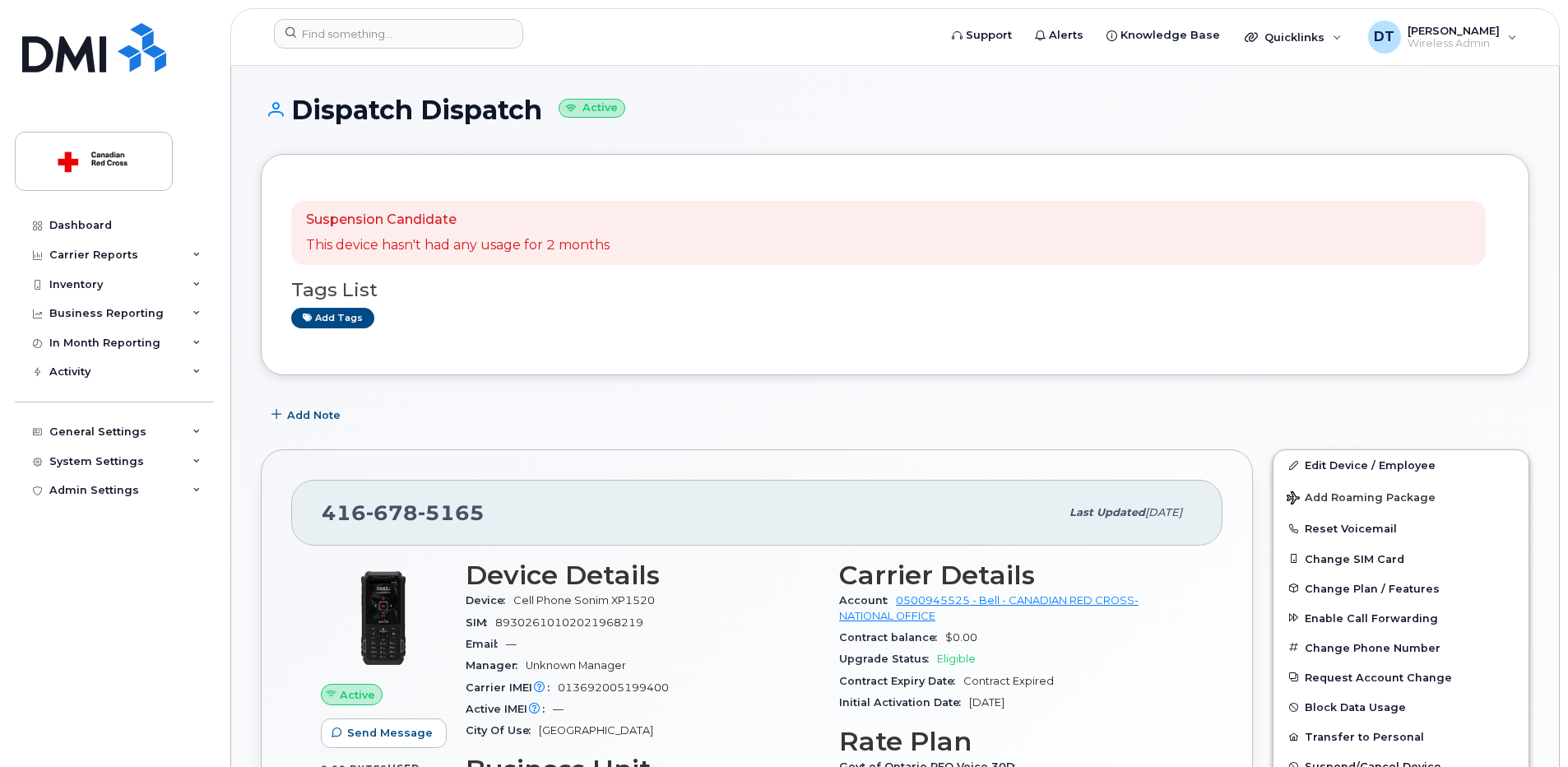
drag, startPoint x: 295, startPoint y: 112, endPoint x: 550, endPoint y: 112, distance: 255.0
click at [550, 112] on h1 "Dispatch Dispatch Active" at bounding box center [894, 109] width 1268 height 29
copy h1 "Dispatch Dispatch"
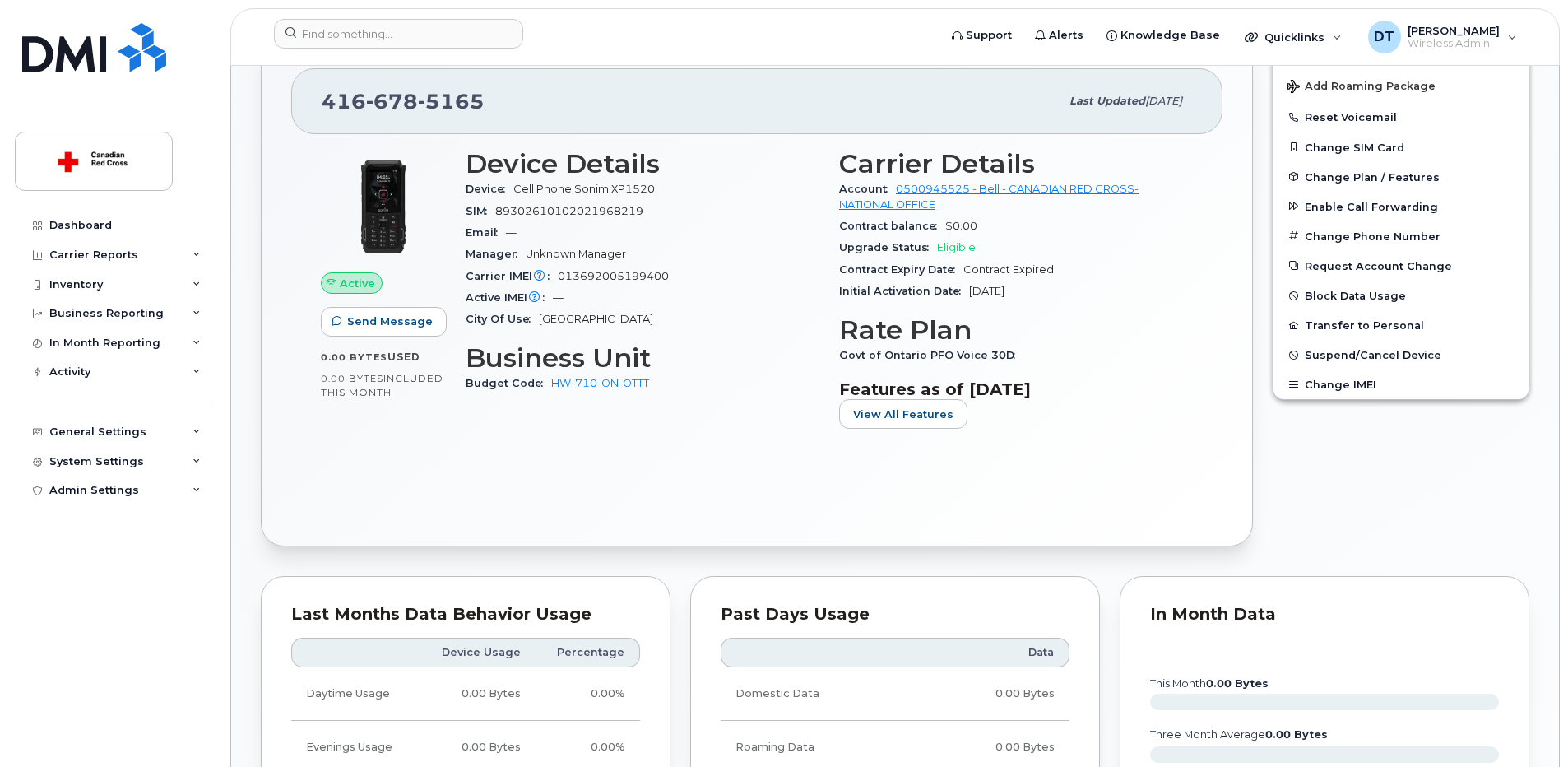
scroll to position [329, 0]
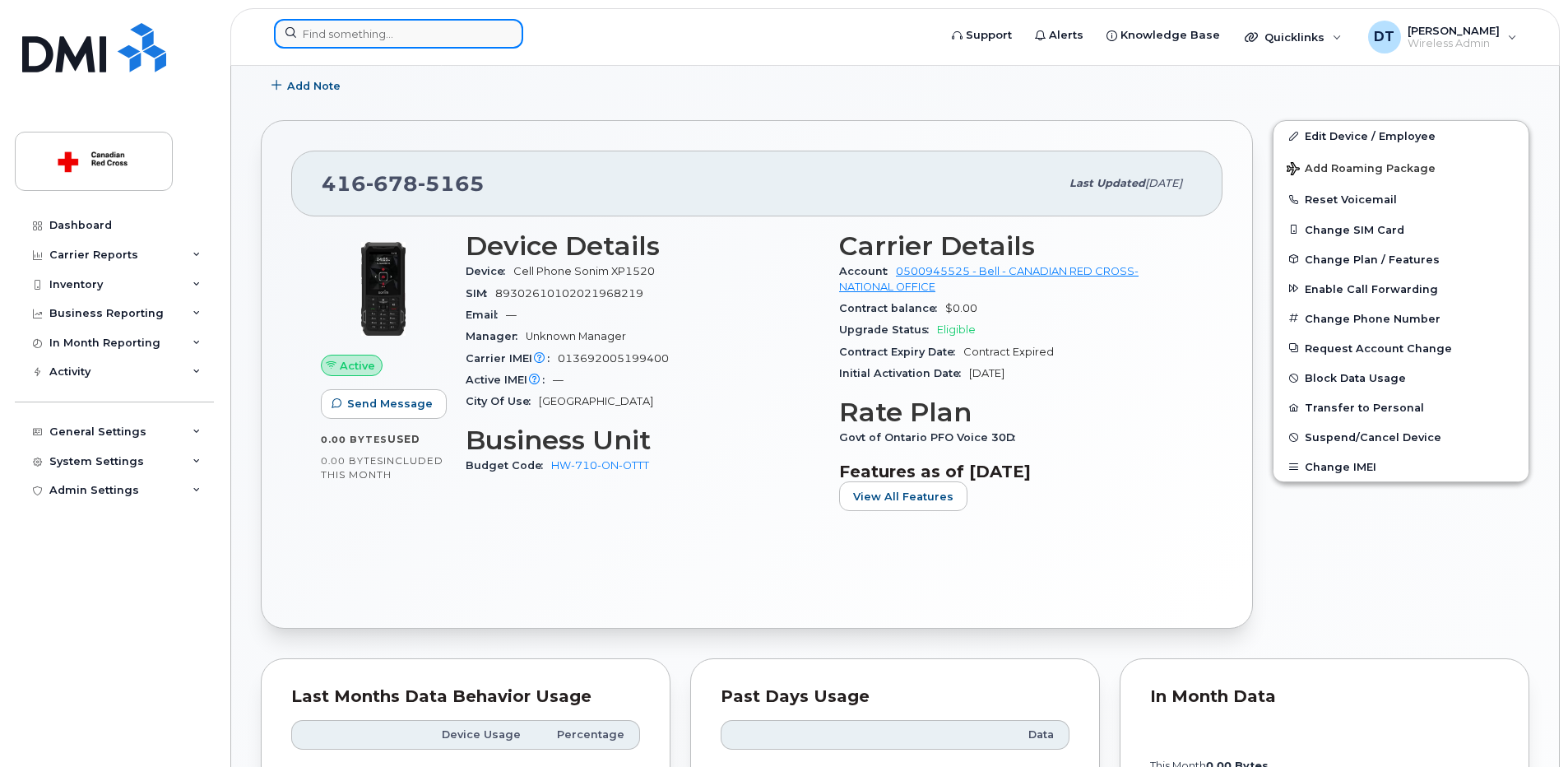
click at [405, 35] on input at bounding box center [399, 34] width 249 height 30
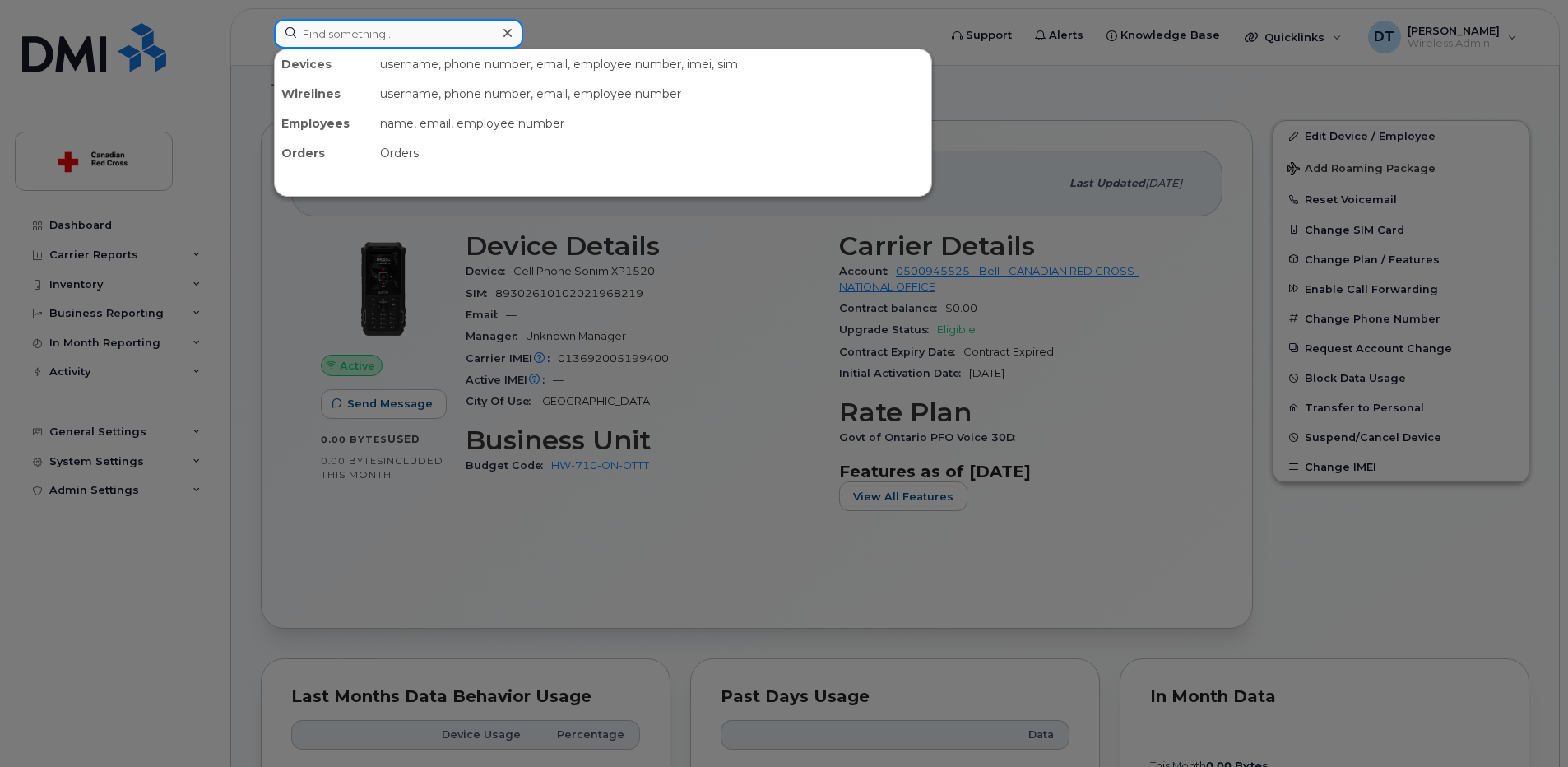
paste input "4166785335"
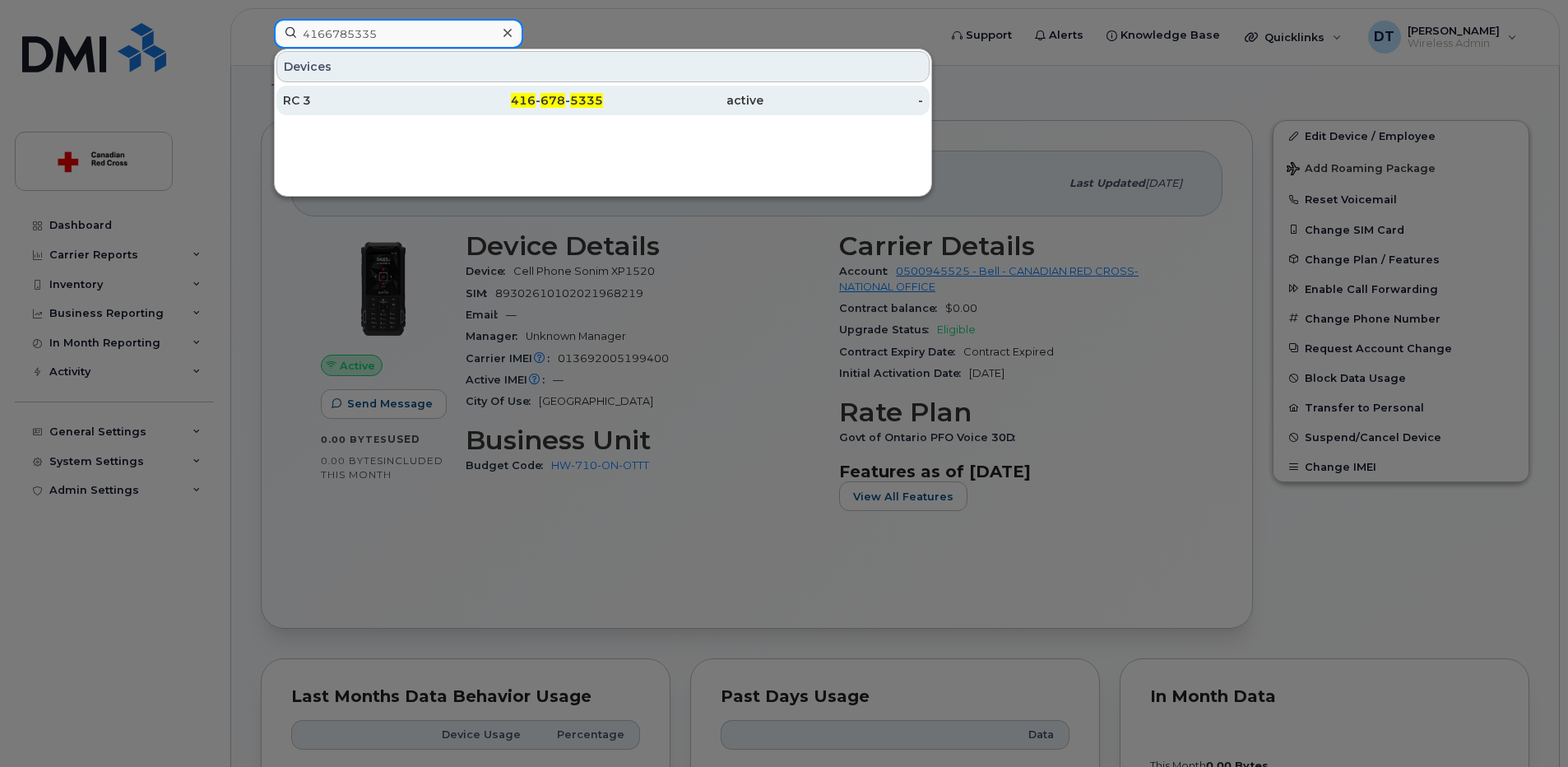
type input "4166785335"
click at [333, 104] on div "RC 3" at bounding box center [363, 100] width 161 height 17
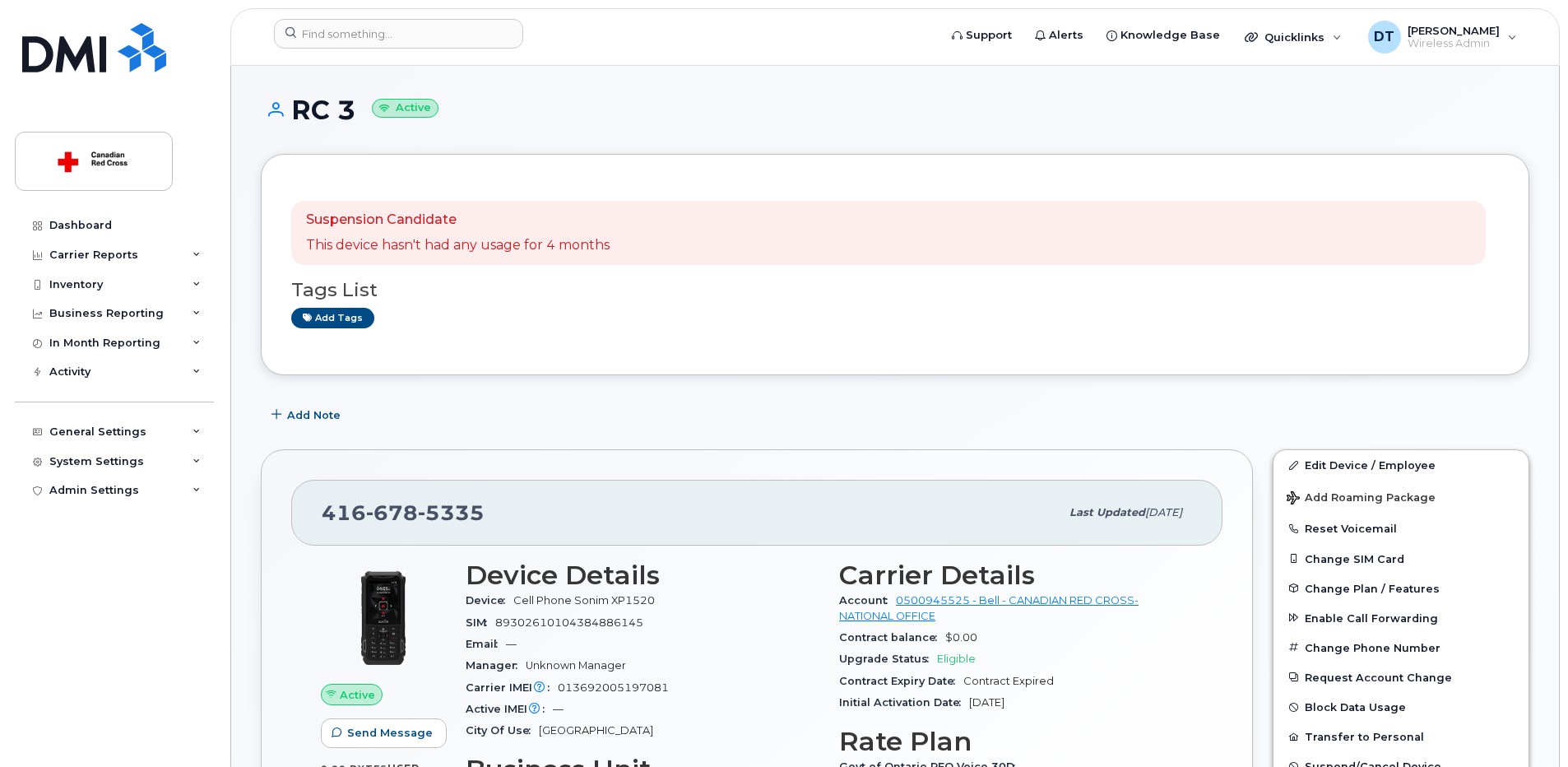
drag, startPoint x: 297, startPoint y: 105, endPoint x: 352, endPoint y: 118, distance: 56.5
click at [352, 118] on h1 "RC 3 Active" at bounding box center [894, 109] width 1268 height 29
copy h1 "RC 3"
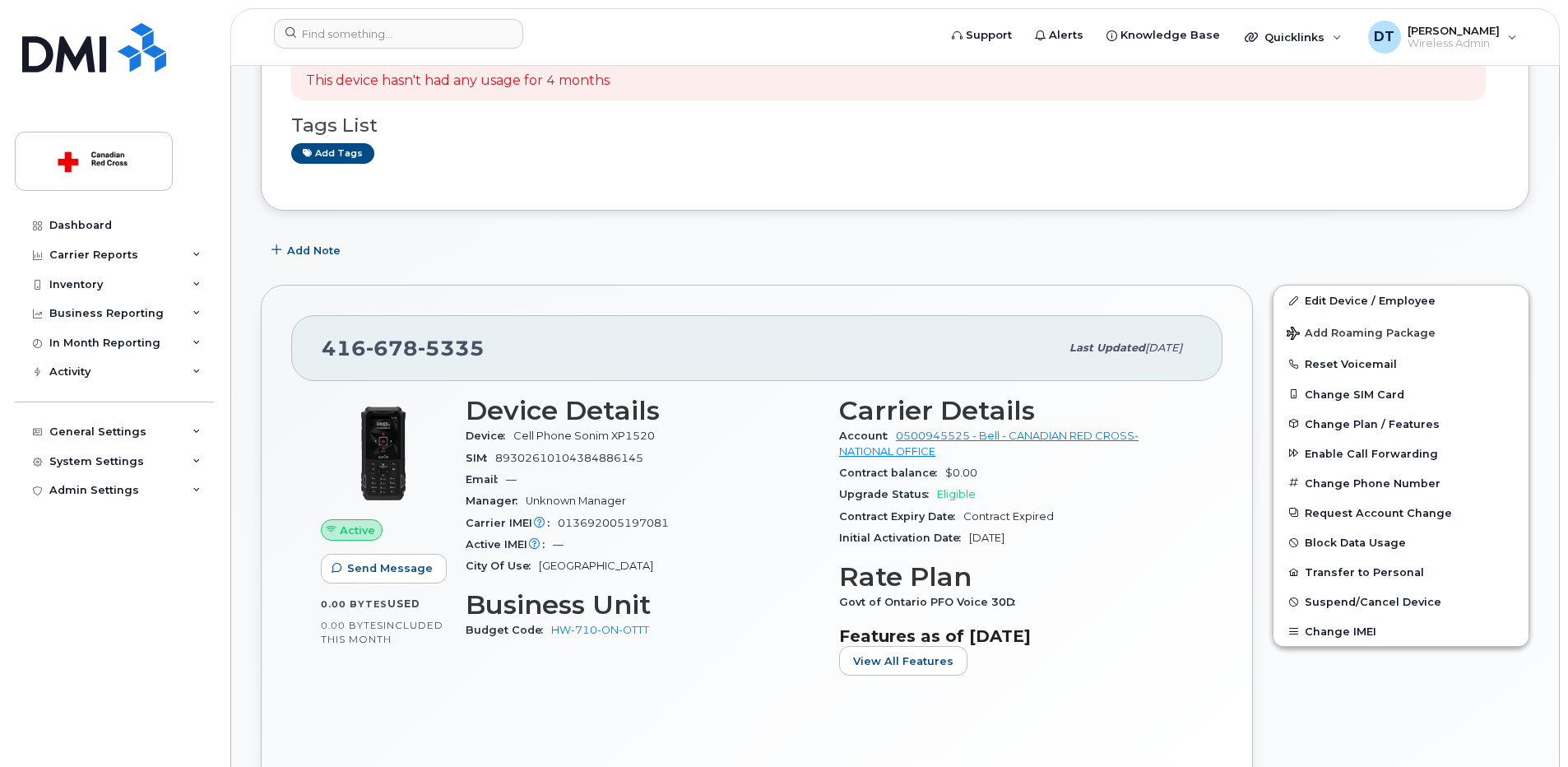
scroll to position [247, 0]
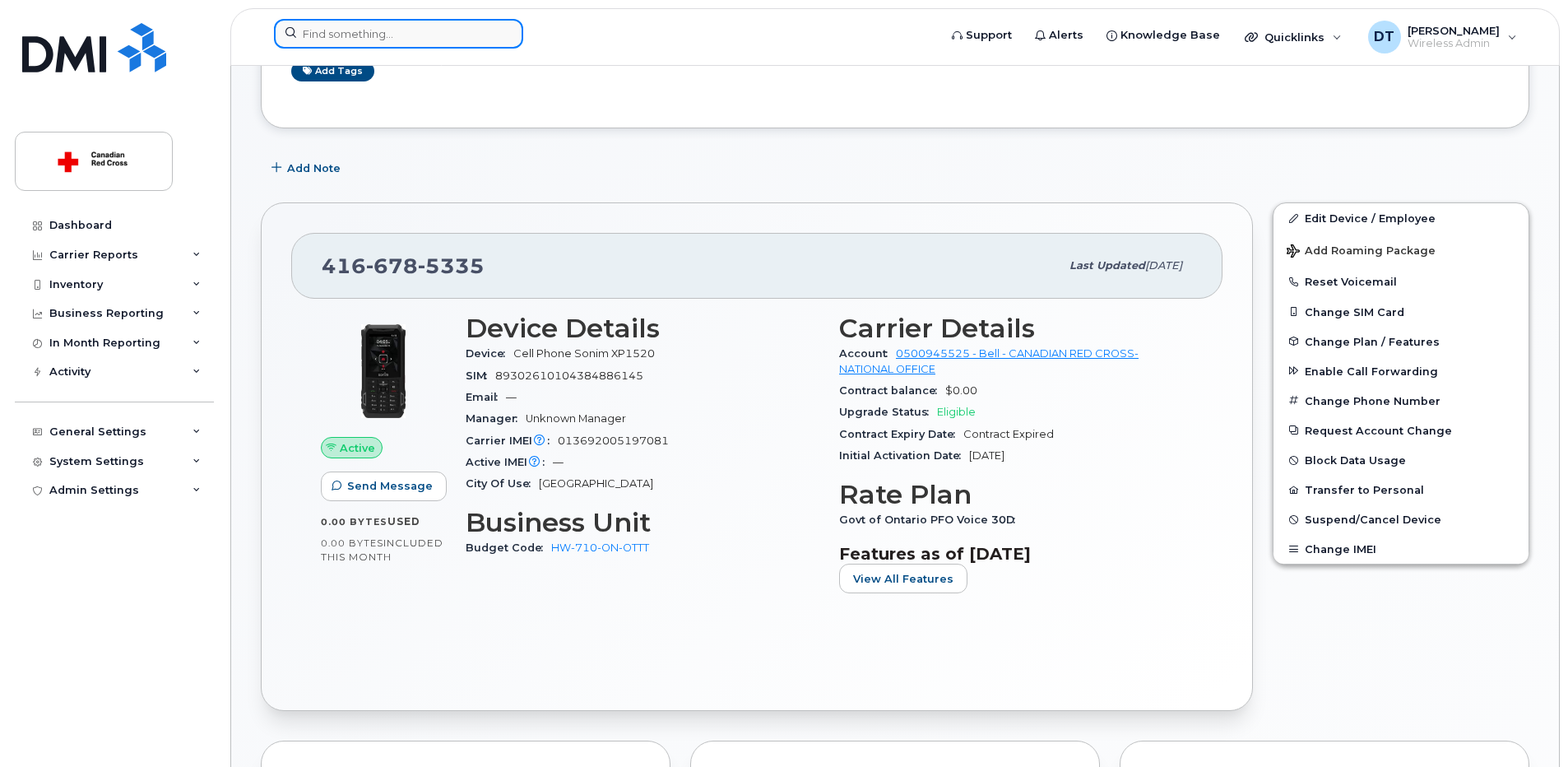
click at [375, 31] on input at bounding box center [399, 34] width 249 height 30
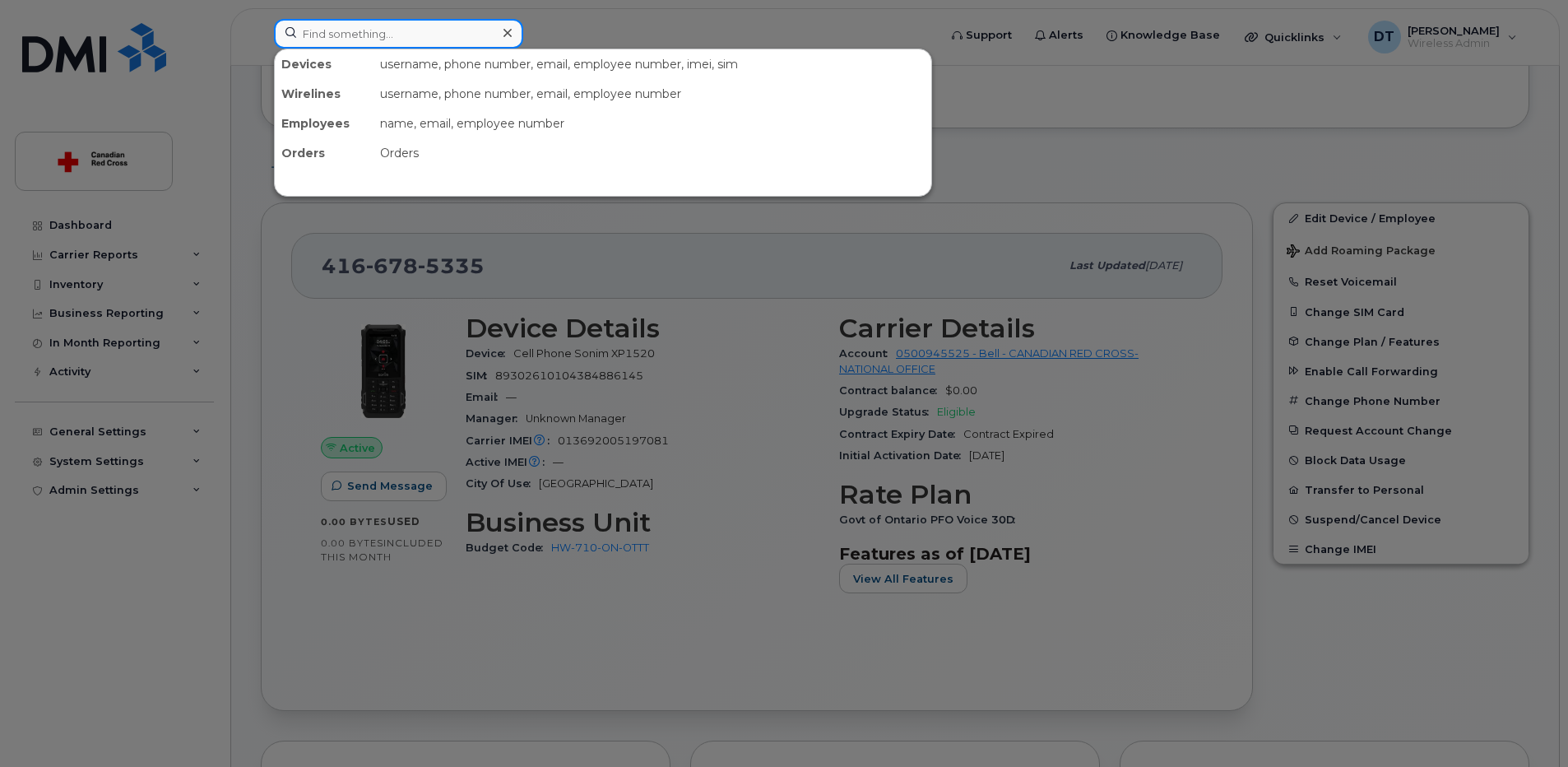
paste input "4166785372"
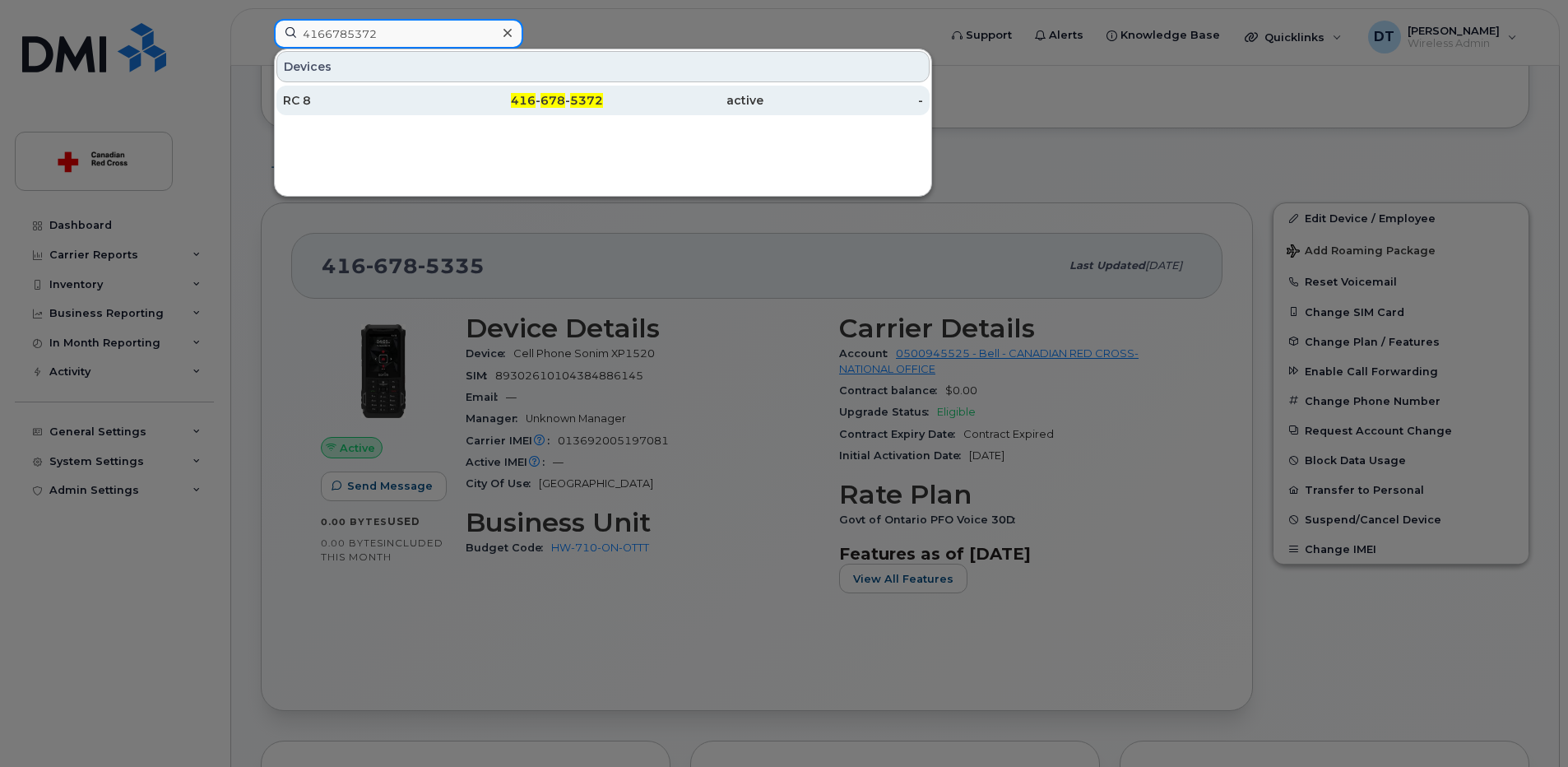
type input "4166785372"
click at [328, 98] on div "RC 8" at bounding box center [363, 100] width 161 height 17
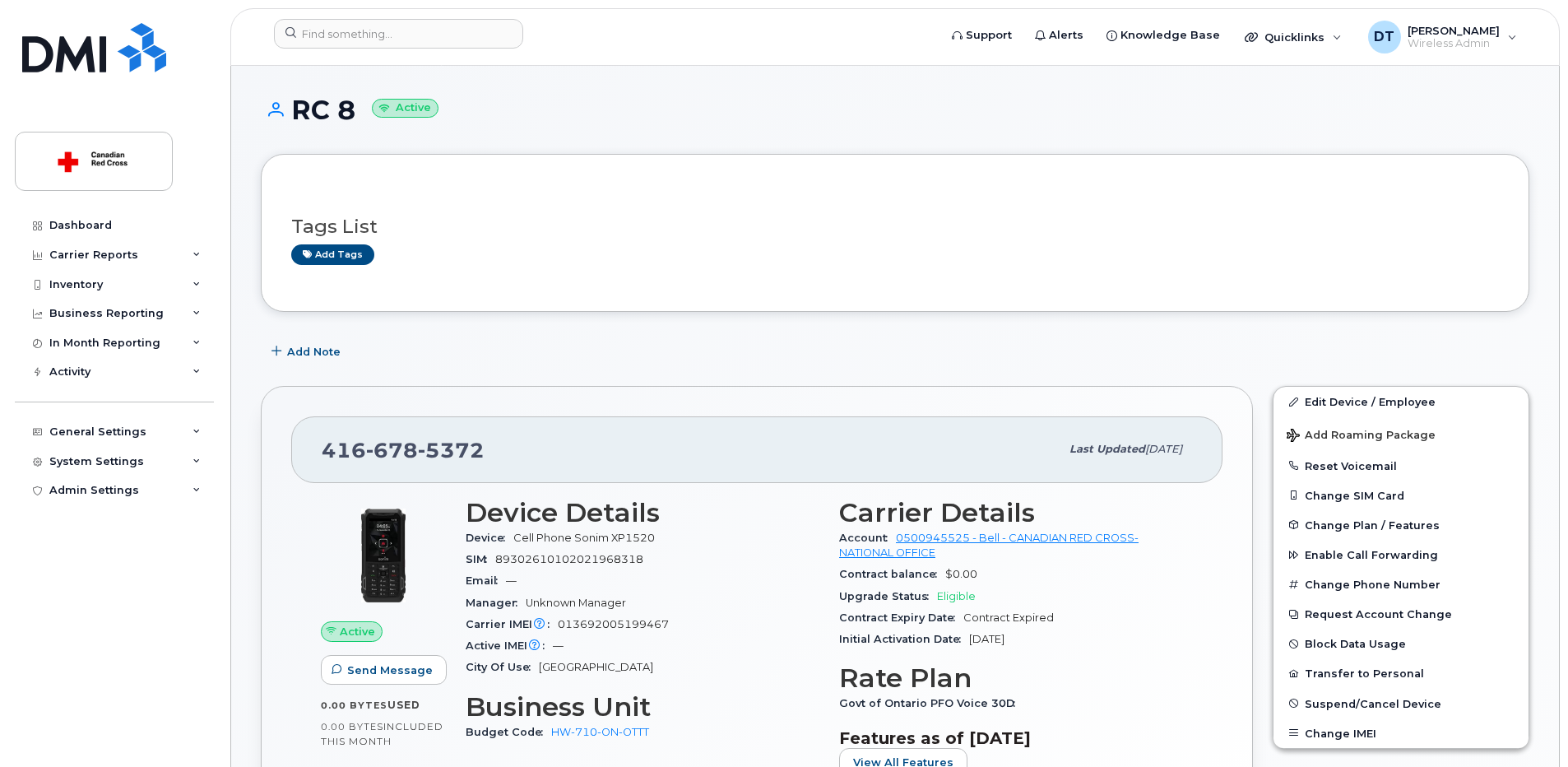
drag, startPoint x: 297, startPoint y: 103, endPoint x: 354, endPoint y: 120, distance: 59.5
click at [354, 120] on h1 "RC 8 Active" at bounding box center [894, 109] width 1268 height 29
copy h1 "RC 8"
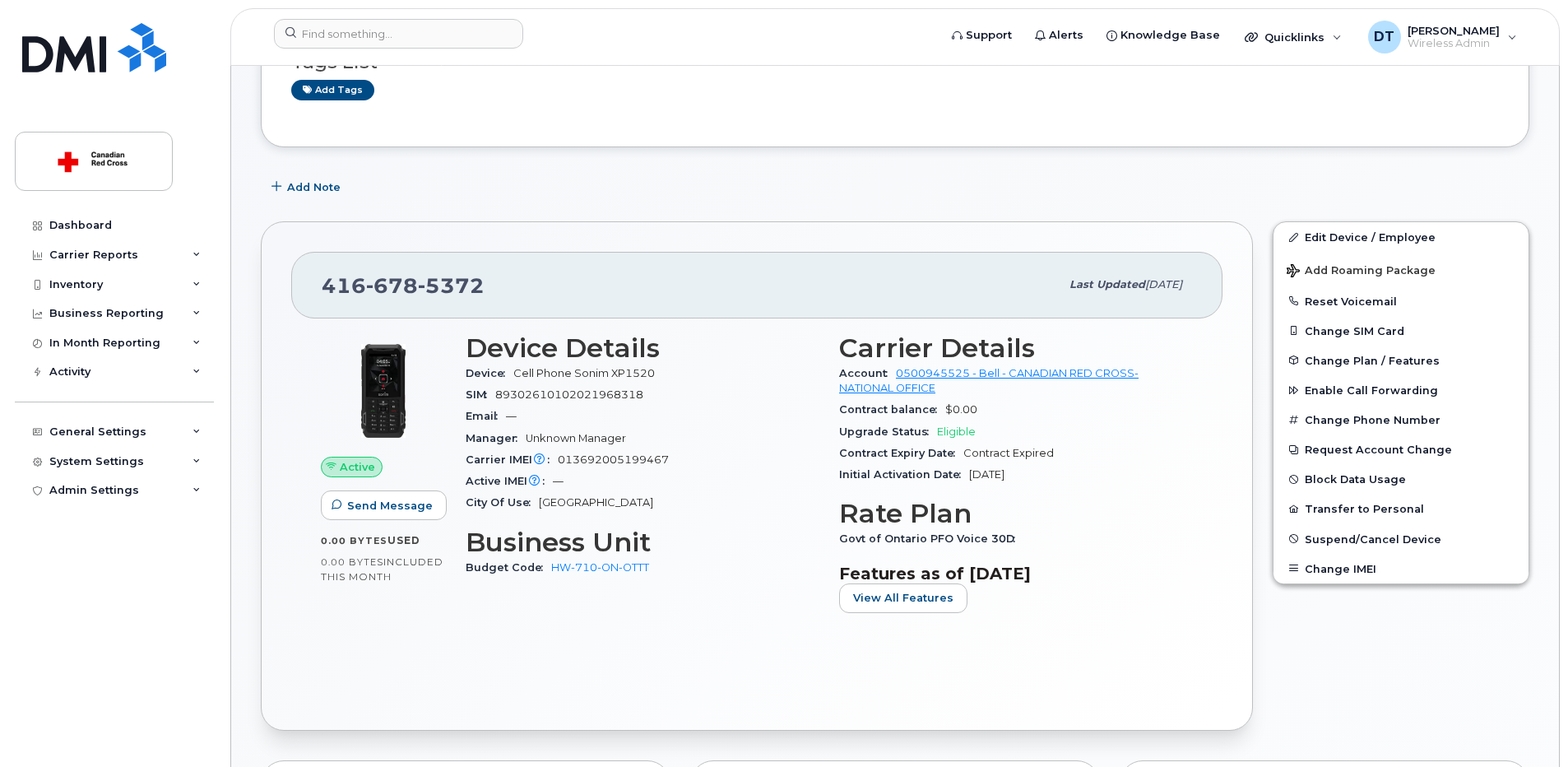
scroll to position [247, 0]
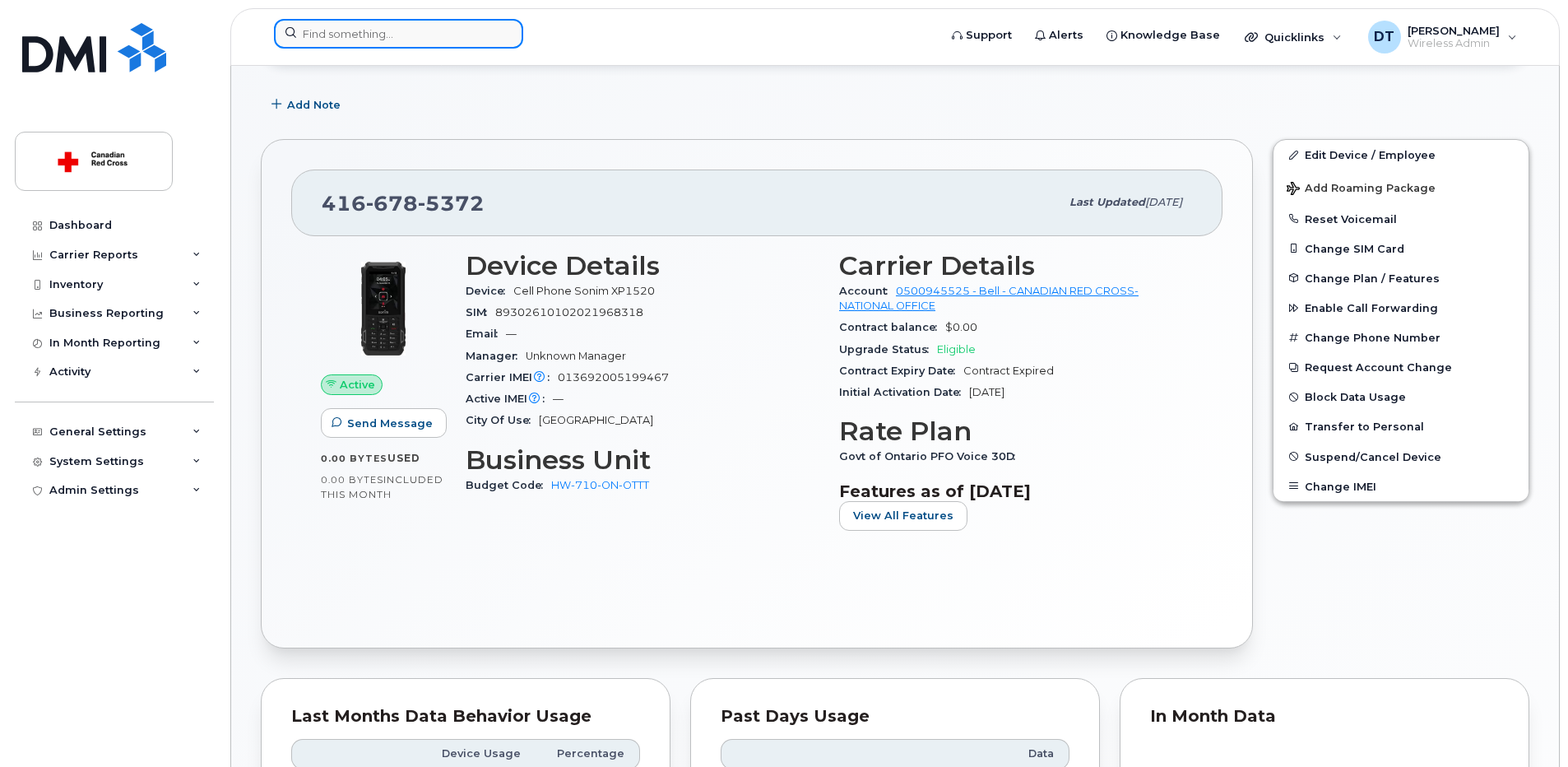
click at [413, 33] on input at bounding box center [399, 34] width 249 height 30
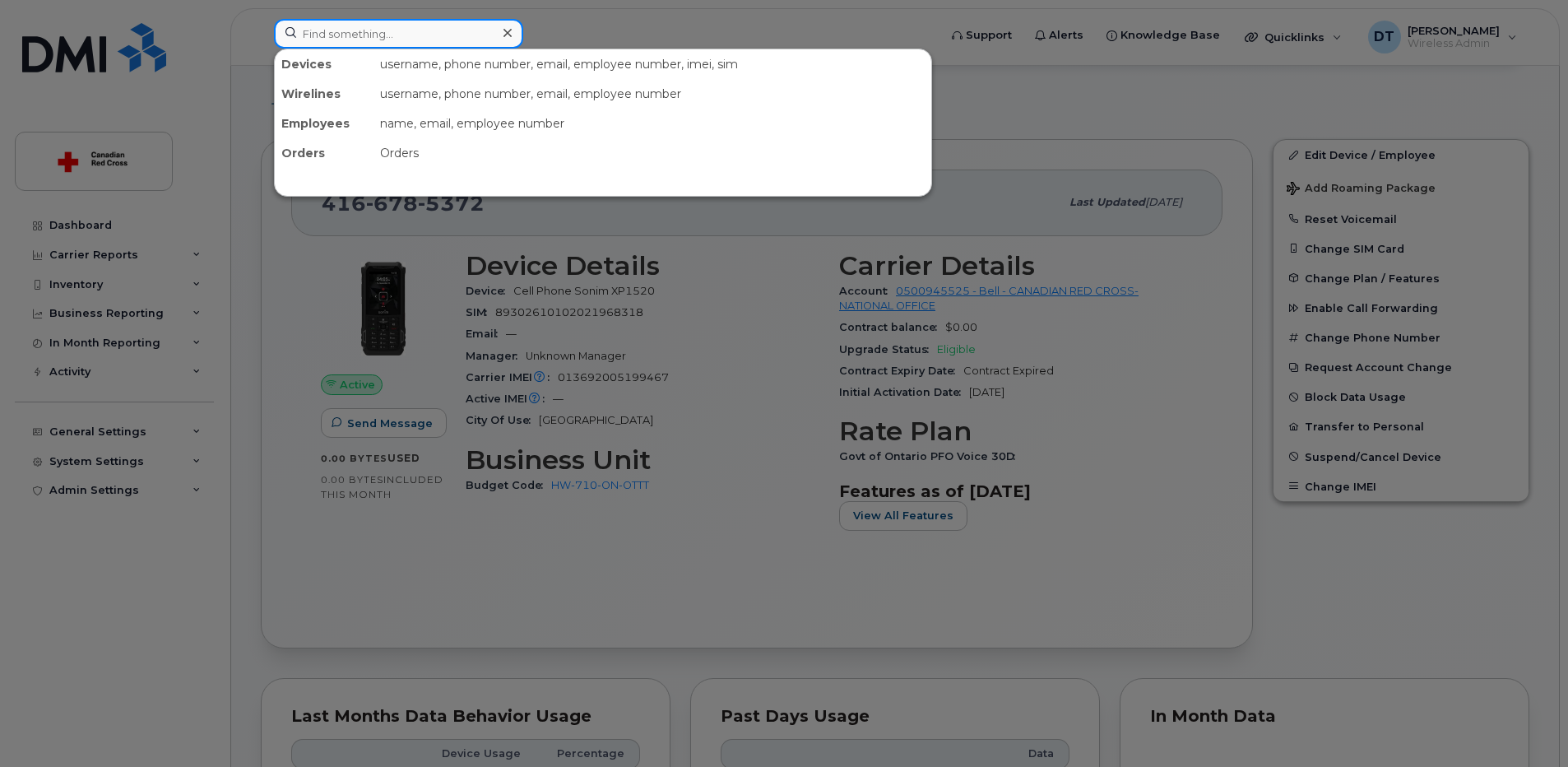
paste input "4166786402"
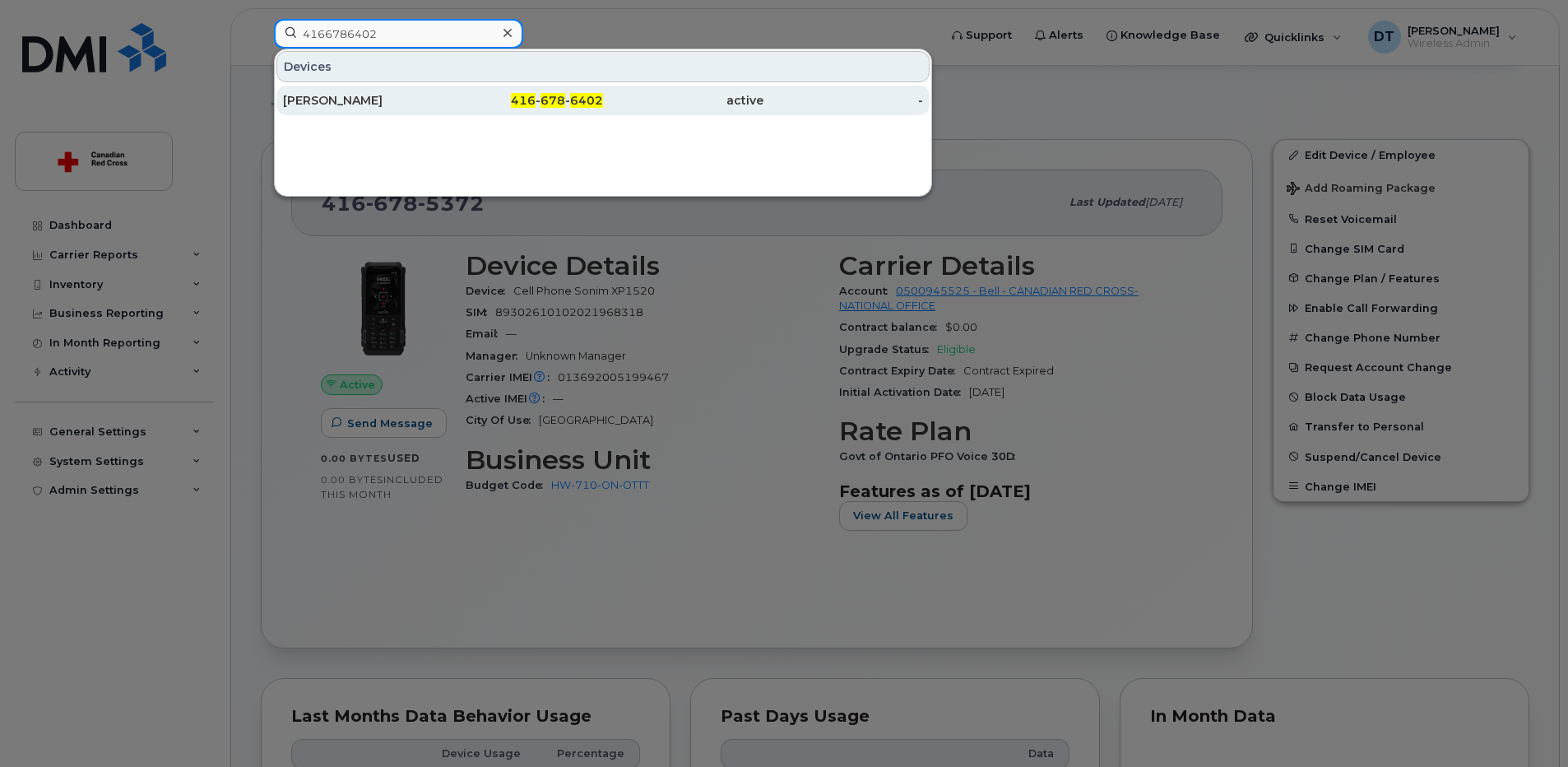
type input "4166786402"
click at [375, 96] on div "[PERSON_NAME]" at bounding box center [363, 100] width 161 height 17
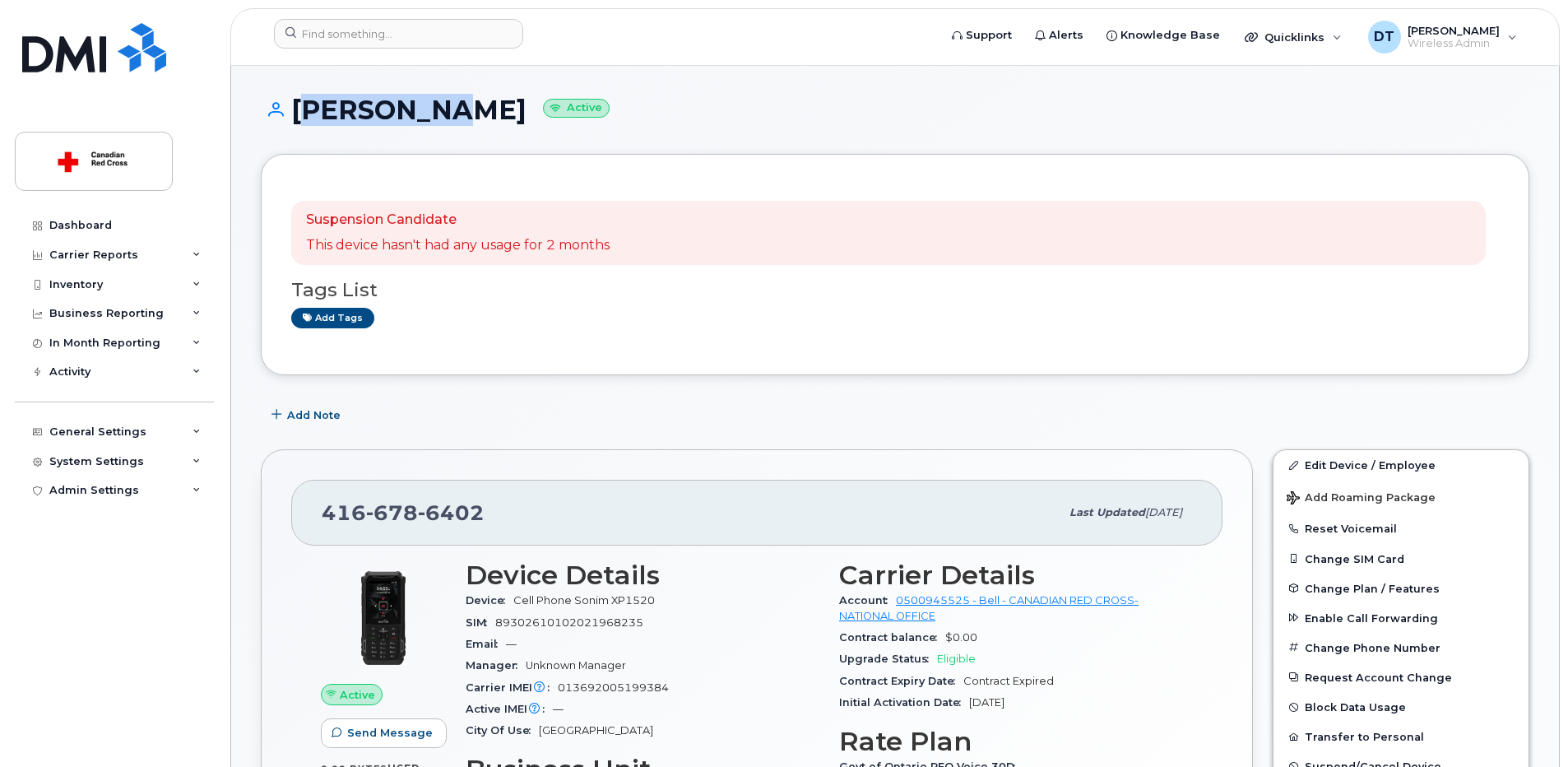
drag, startPoint x: 292, startPoint y: 104, endPoint x: 418, endPoint y: 117, distance: 126.7
click at [418, 117] on h1 "[PERSON_NAME] Active" at bounding box center [894, 109] width 1268 height 29
copy h1 "[PERSON_NAME]"
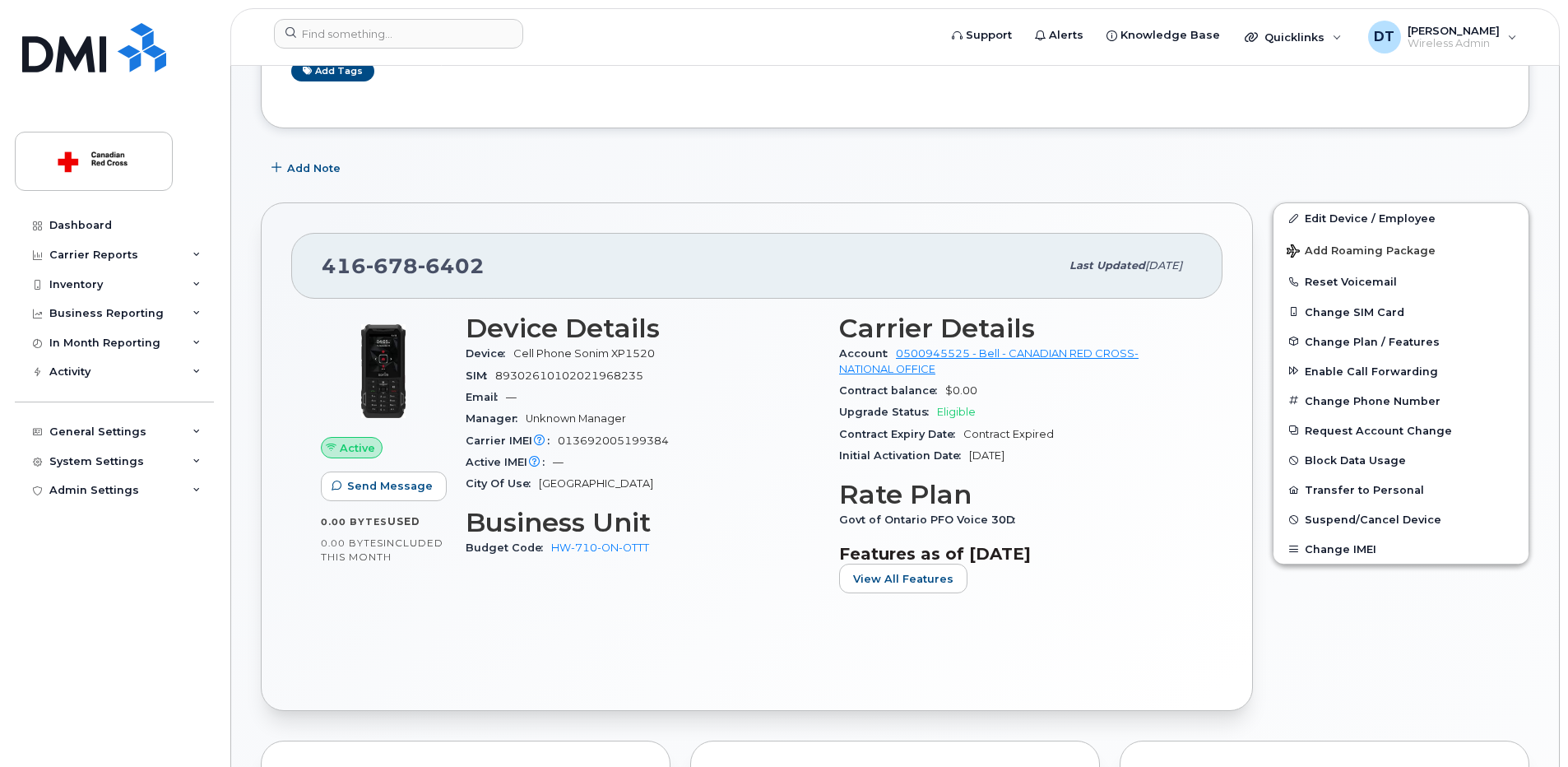
scroll to position [329, 0]
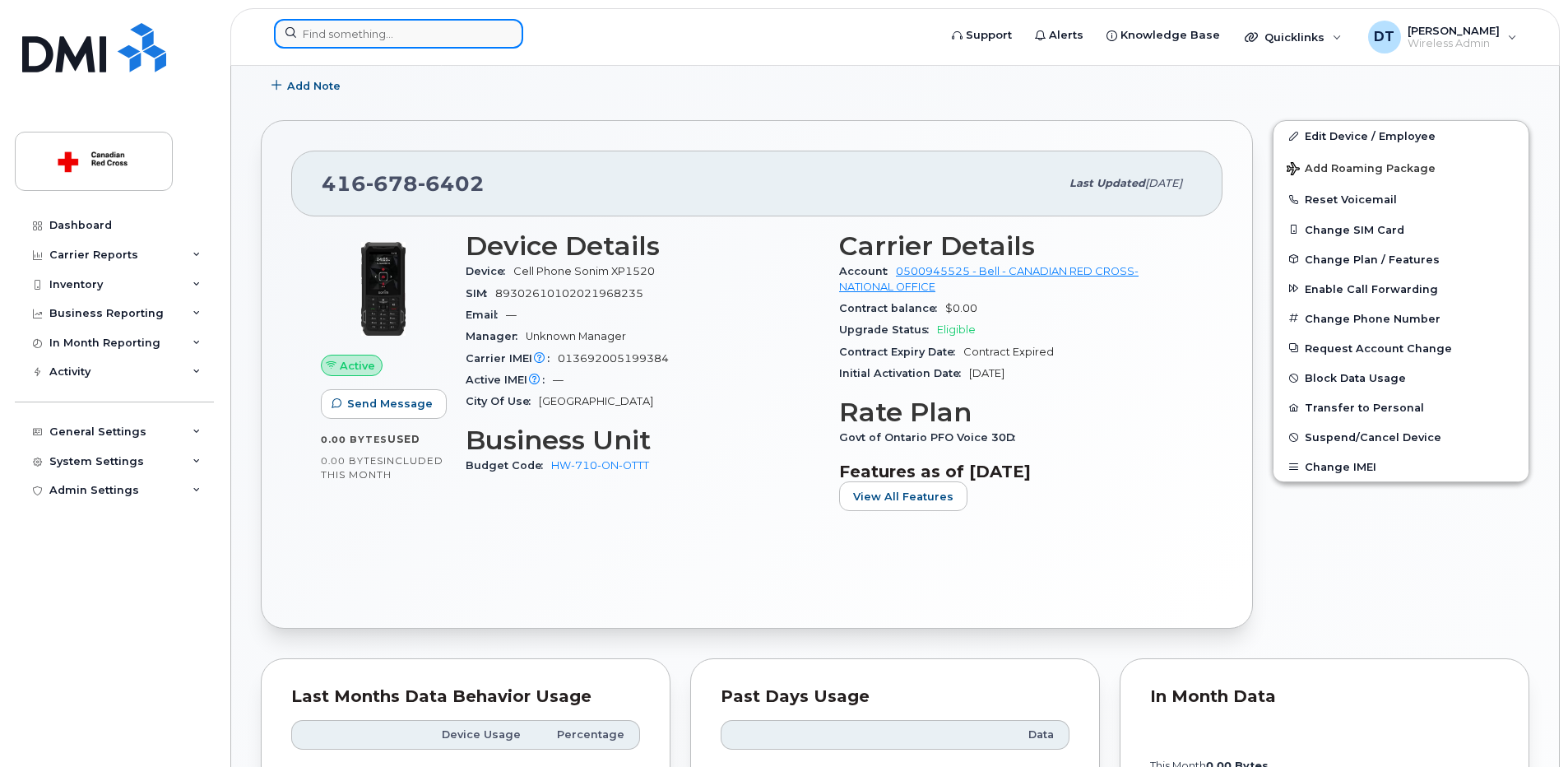
click at [389, 38] on input at bounding box center [399, 34] width 249 height 30
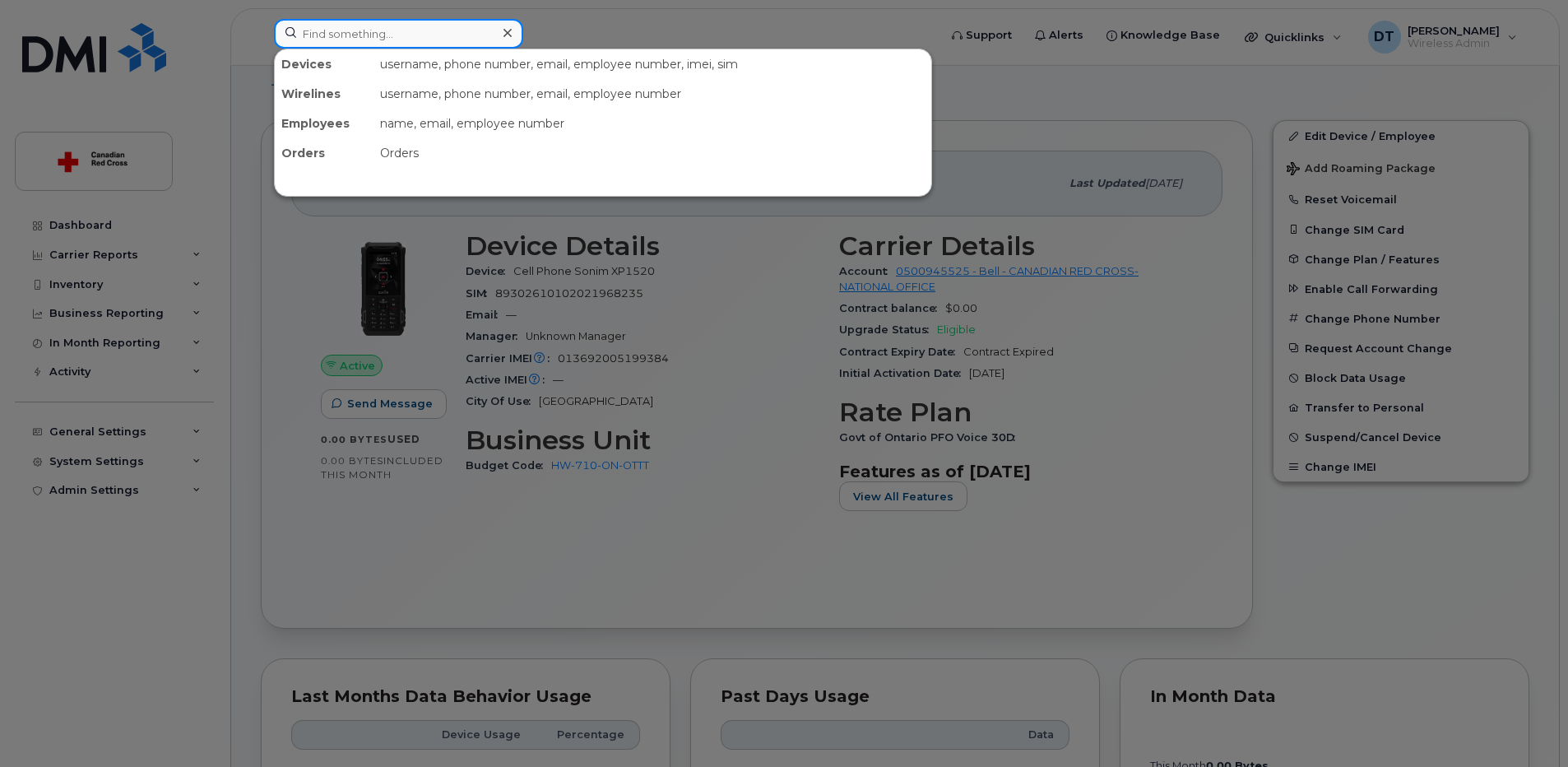
paste input "4166787567"
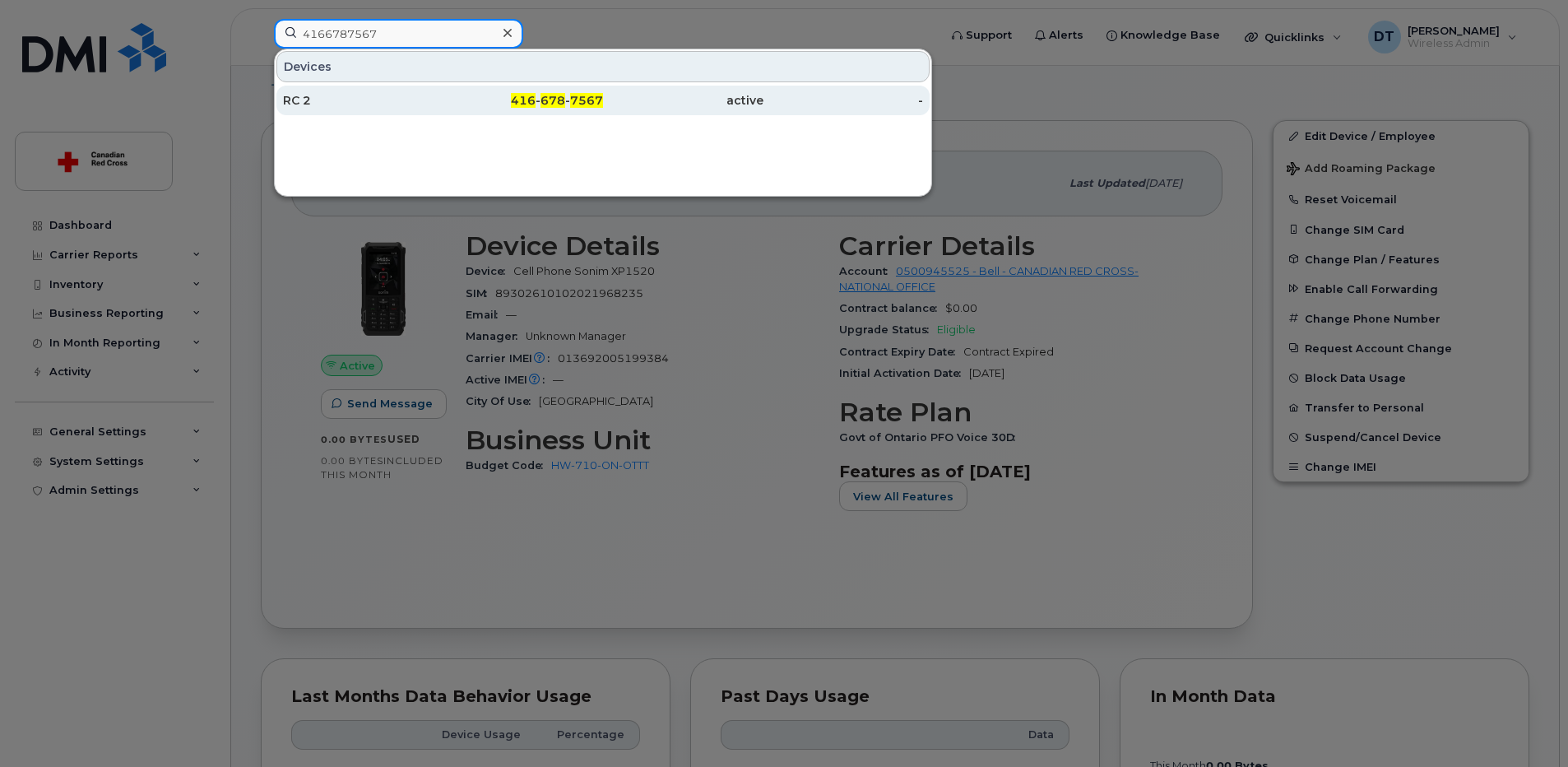
type input "4166787567"
click at [396, 102] on div "RC 2" at bounding box center [363, 100] width 161 height 17
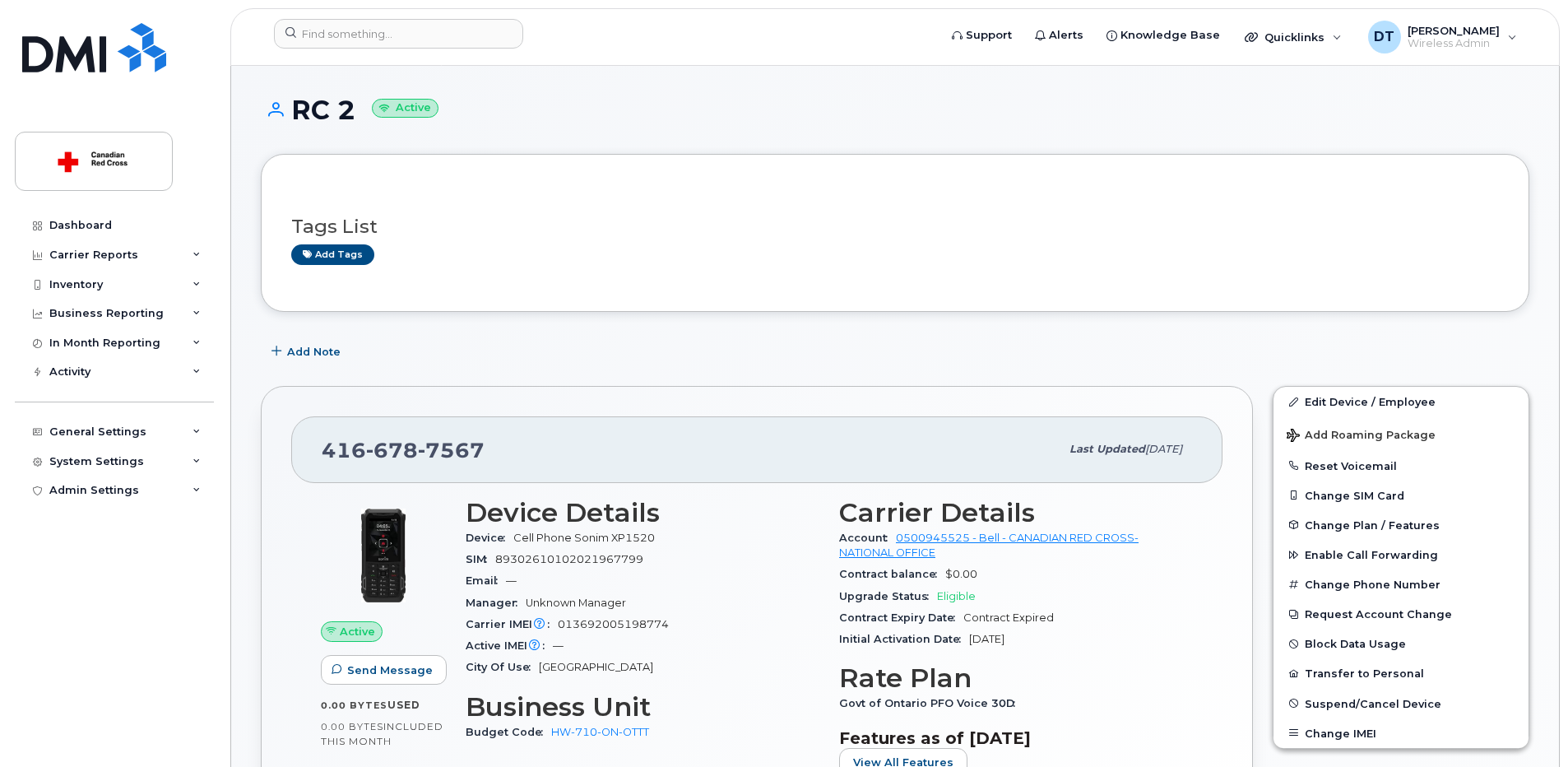
drag, startPoint x: 297, startPoint y: 102, endPoint x: 352, endPoint y: 115, distance: 56.5
click at [352, 115] on h1 "RC 2 Active" at bounding box center [894, 109] width 1268 height 29
copy h1 "RC 2"
